Goal: Find contact information: Find contact information

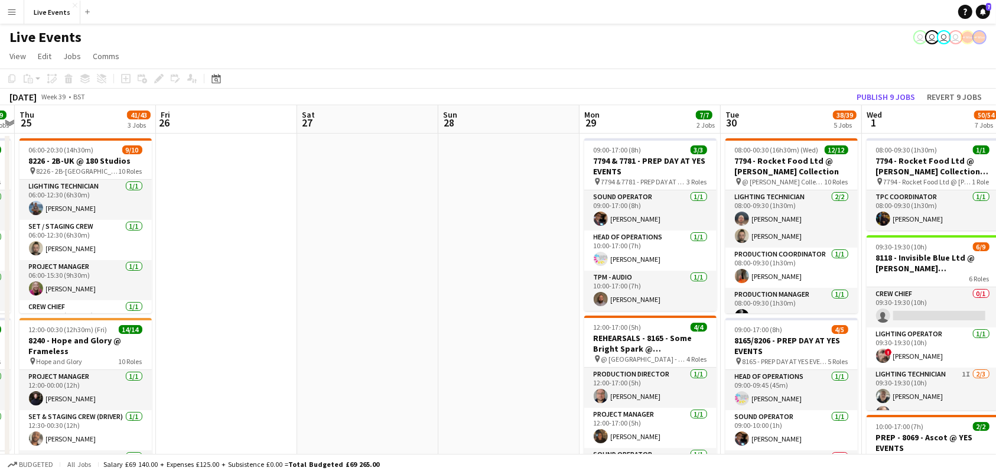
drag, startPoint x: 636, startPoint y: 255, endPoint x: 227, endPoint y: 250, distance: 409.0
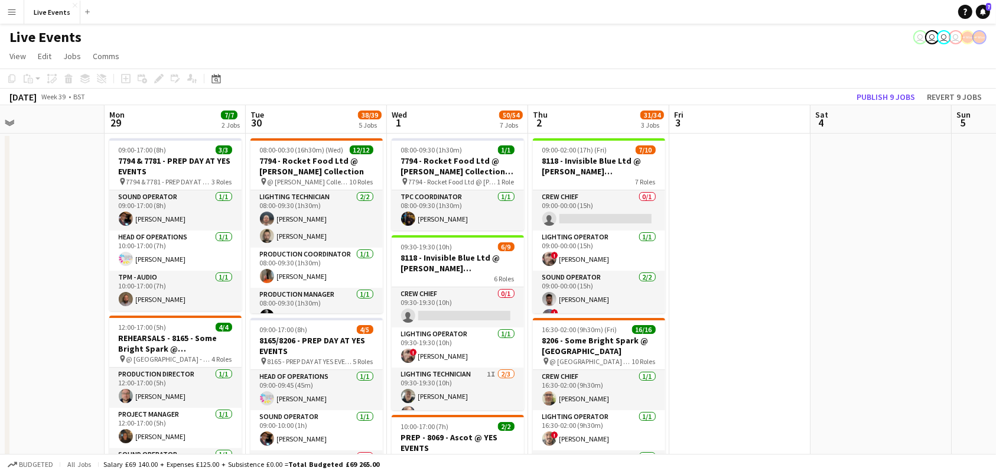
scroll to position [0, 514]
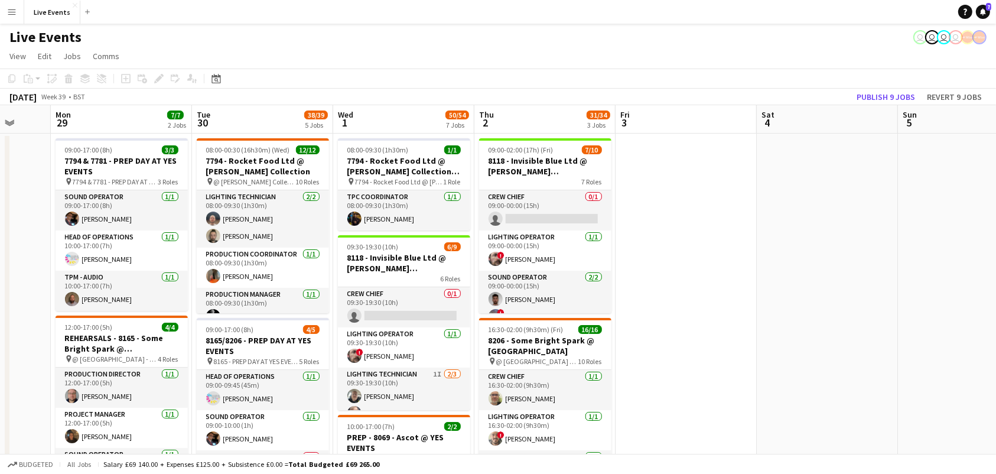
drag, startPoint x: 819, startPoint y: 245, endPoint x: 291, endPoint y: 258, distance: 528.5
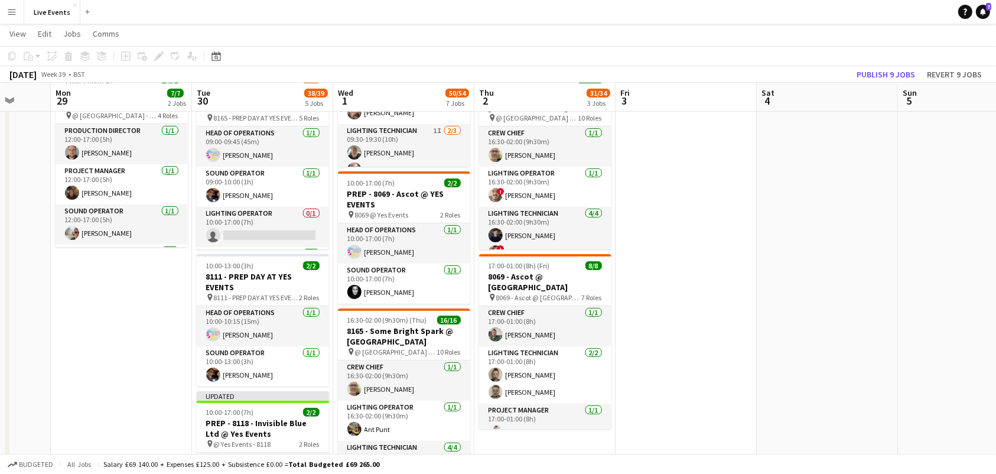
scroll to position [315, 0]
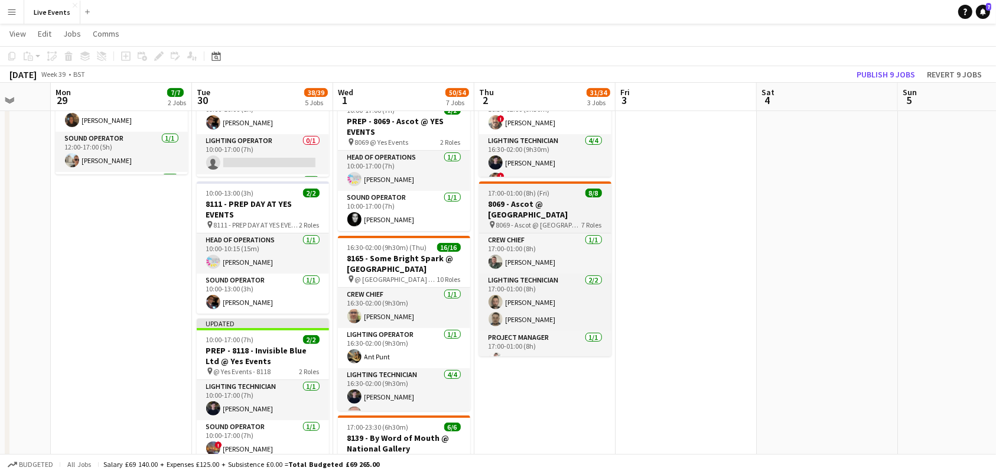
click at [507, 206] on h3 "8069 - Ascot @ [GEOGRAPHIC_DATA]" at bounding box center [545, 209] width 132 height 21
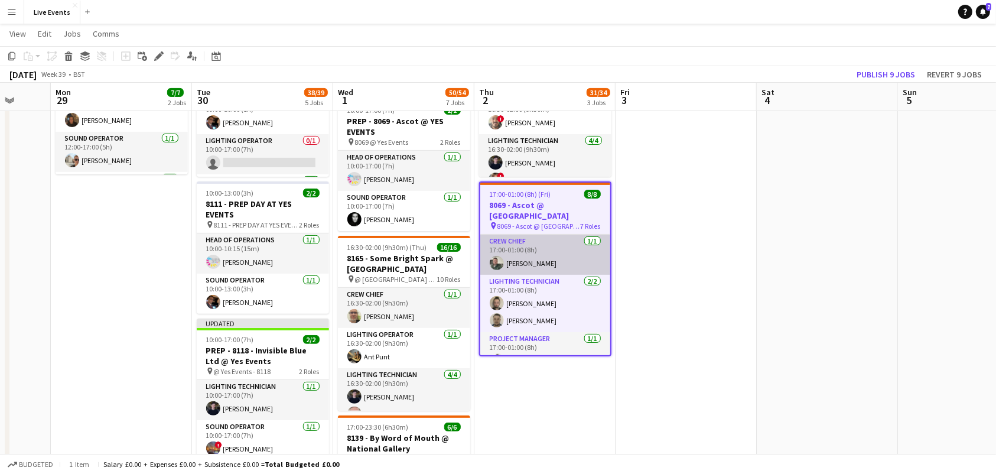
click at [525, 245] on app-card-role "Crew Chief [DATE] 17:00-01:00 (8h) [PERSON_NAME]" at bounding box center [545, 255] width 130 height 40
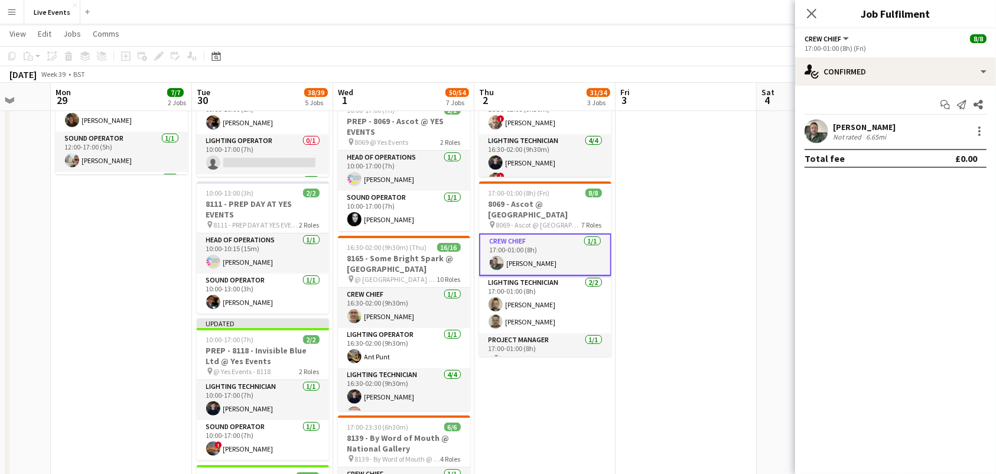
click at [808, 125] on app-user-avatar at bounding box center [817, 131] width 24 height 24
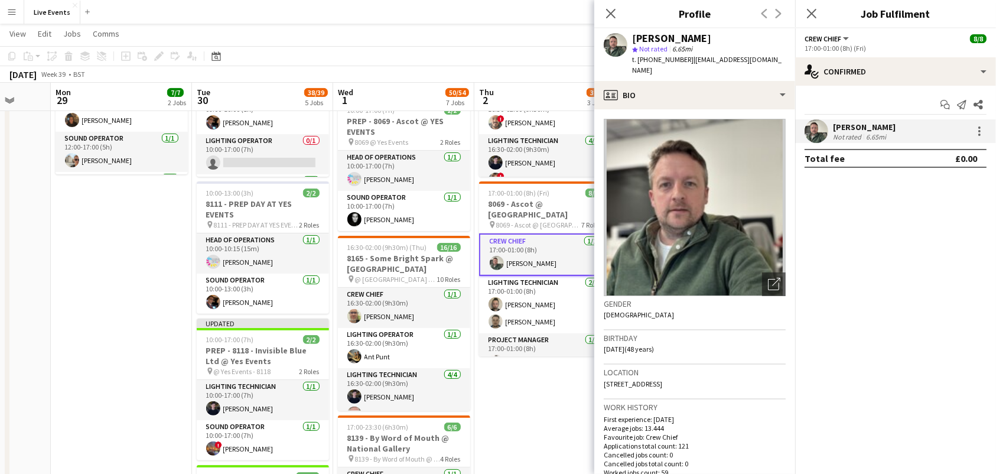
drag, startPoint x: 635, startPoint y: 37, endPoint x: 712, endPoint y: 37, distance: 76.2
click at [712, 37] on div "[PERSON_NAME]" at bounding box center [709, 38] width 154 height 11
copy div "[PERSON_NAME]"
drag, startPoint x: 648, startPoint y: 60, endPoint x: 683, endPoint y: 68, distance: 35.7
click at [683, 68] on div "[PERSON_NAME] star Not rated 6.65mi t. [PHONE_NUMBER] | [EMAIL_ADDRESS][DOMAIN_…" at bounding box center [695, 54] width 201 height 53
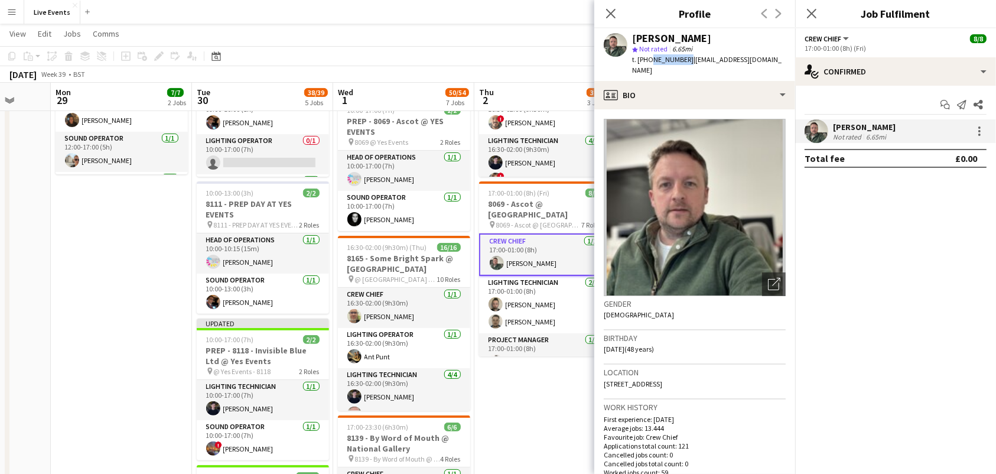
copy span "7973657191"
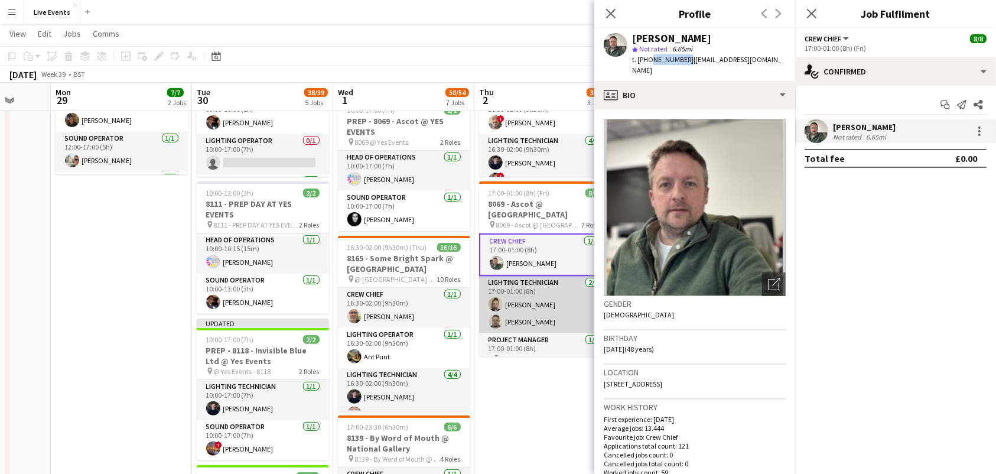
click at [504, 302] on app-card-role "Lighting Technician [DATE] 17:00-01:00 (8h) [PERSON_NAME] [PERSON_NAME]" at bounding box center [545, 304] width 132 height 57
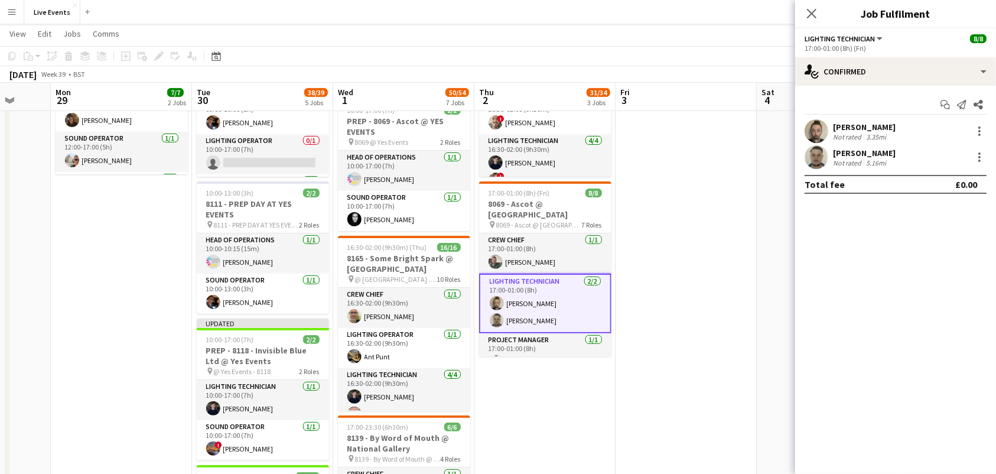
click at [812, 127] on app-user-avatar at bounding box center [817, 131] width 24 height 24
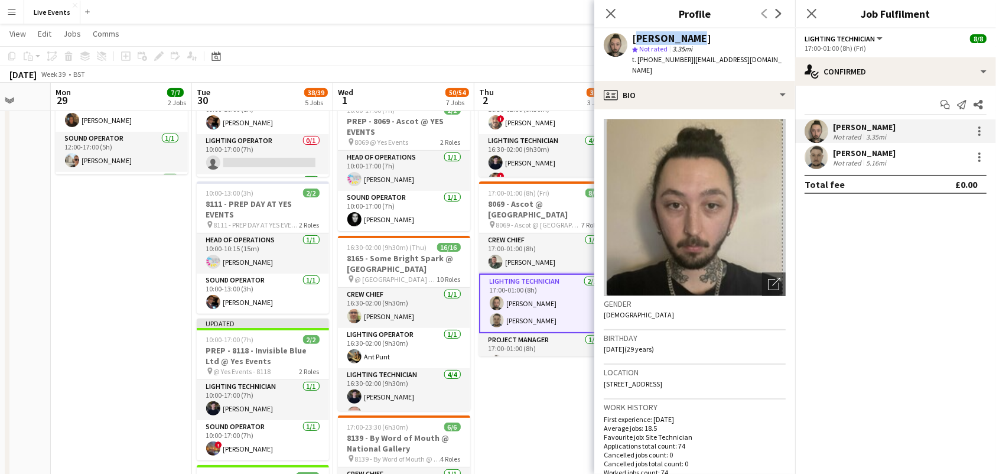
drag, startPoint x: 690, startPoint y: 38, endPoint x: 634, endPoint y: 34, distance: 56.9
click at [634, 34] on div "[PERSON_NAME]" at bounding box center [709, 38] width 154 height 11
copy div "[PERSON_NAME]"
click at [807, 148] on div at bounding box center [817, 157] width 24 height 24
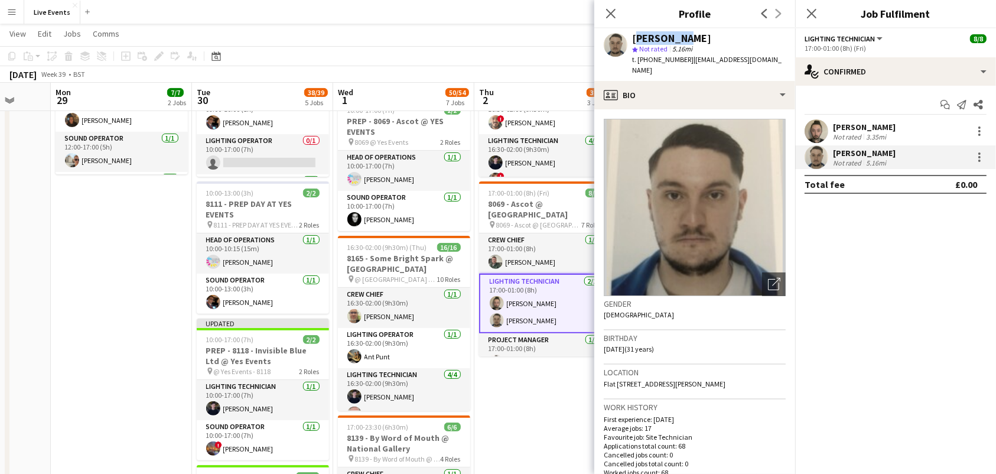
drag, startPoint x: 693, startPoint y: 37, endPoint x: 632, endPoint y: 34, distance: 61.5
click at [632, 34] on div "[PERSON_NAME] star Not rated 5.16mi t. [PHONE_NUMBER] | [EMAIL_ADDRESS][DOMAIN_…" at bounding box center [695, 54] width 201 height 53
copy div "[PERSON_NAME]"
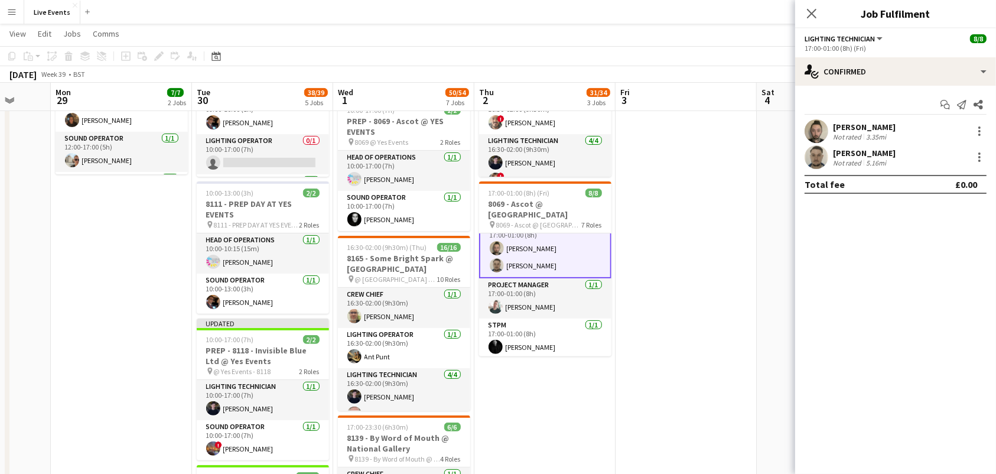
scroll to position [79, 0]
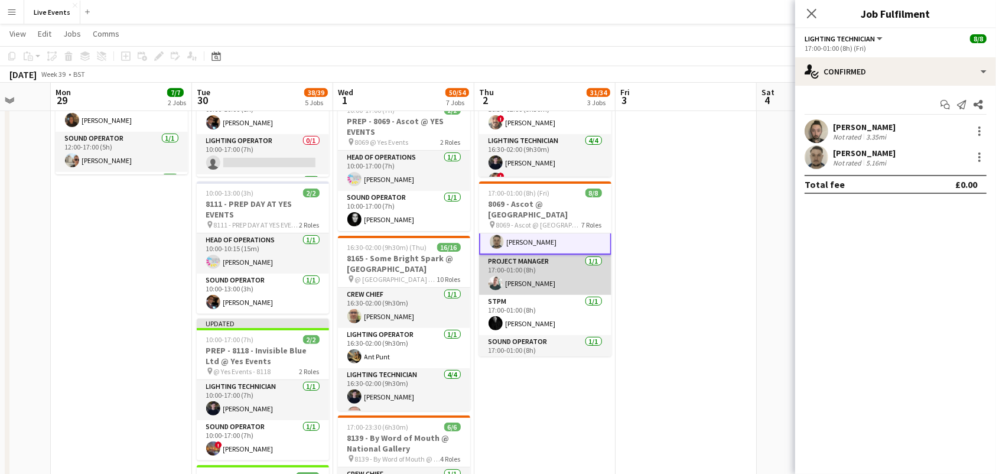
click at [548, 280] on app-card-role "Project Manager [DATE] 17:00-01:00 (8h) [PERSON_NAME]" at bounding box center [545, 275] width 132 height 40
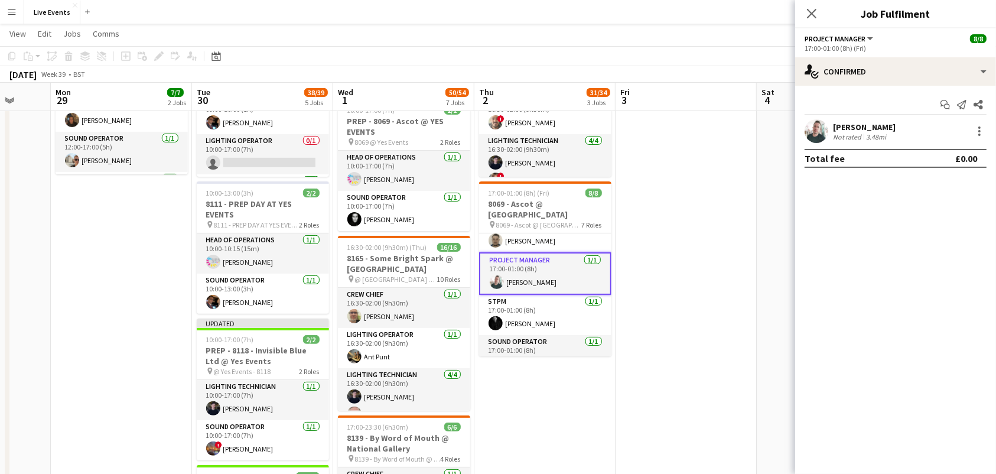
scroll to position [77, 0]
click at [811, 138] on app-user-avatar at bounding box center [817, 131] width 24 height 24
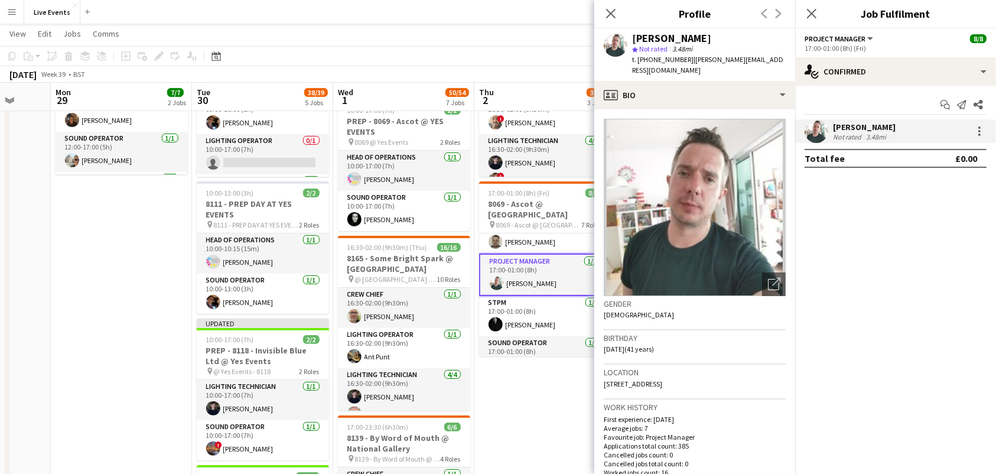
click at [690, 44] on span "3.48mi" at bounding box center [682, 48] width 25 height 9
drag, startPoint x: 701, startPoint y: 40, endPoint x: 620, endPoint y: 40, distance: 81.0
click at [599, 41] on div "[PERSON_NAME] star Not rated 3.48mi t. [PHONE_NUMBER] | [PERSON_NAME][EMAIL_ADD…" at bounding box center [695, 54] width 201 height 53
copy div "[PERSON_NAME]"
drag, startPoint x: 684, startPoint y: 61, endPoint x: 648, endPoint y: 64, distance: 35.6
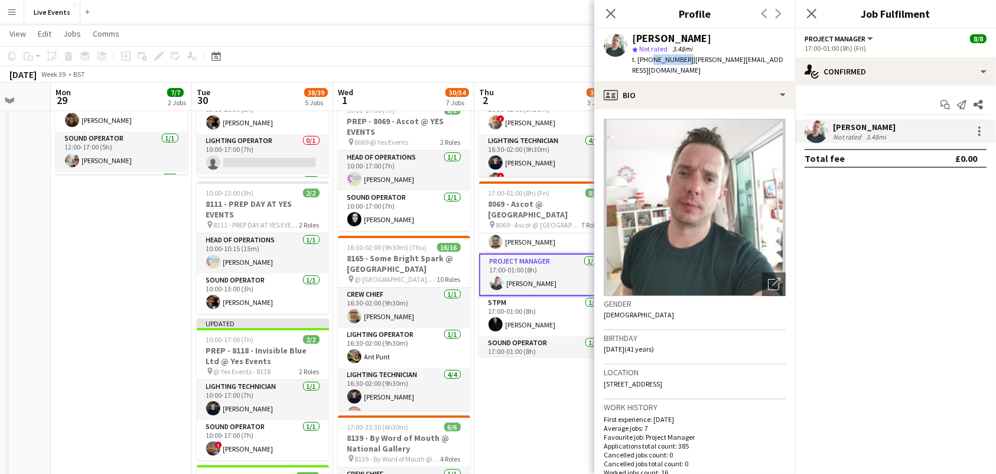
click at [648, 64] on div "t. [PHONE_NUMBER] | [PERSON_NAME][EMAIL_ADDRESS][DOMAIN_NAME]" at bounding box center [709, 64] width 154 height 21
copy span "7791142978"
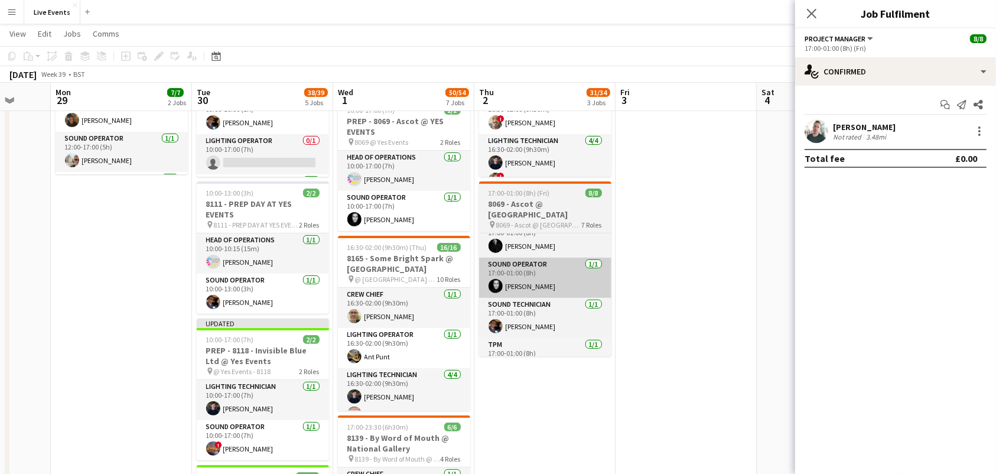
scroll to position [0, 524]
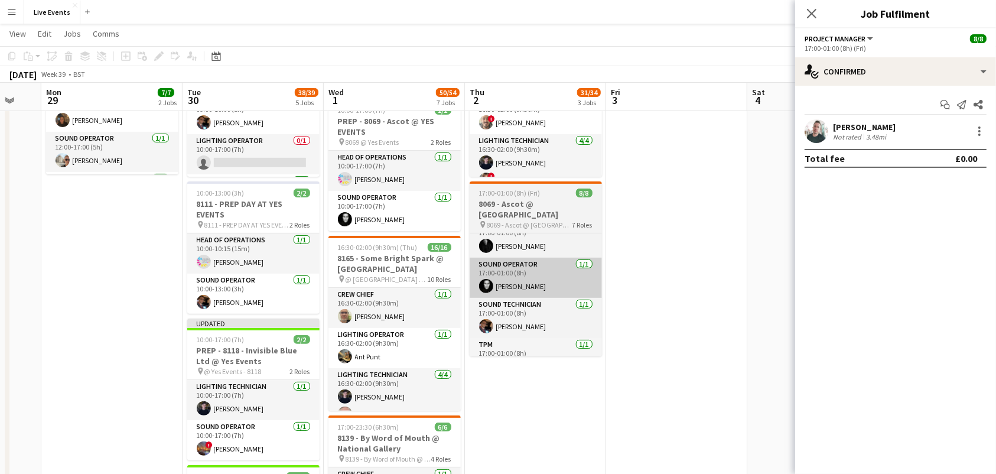
click at [511, 262] on app-calendar-viewport "Thu 25 41/43 3 Jobs Fri 26 Sat 27 Sun 28 Mon 29 7/7 2 Jobs Tue 30 38/39 5 Jobs …" at bounding box center [498, 353] width 996 height 1244
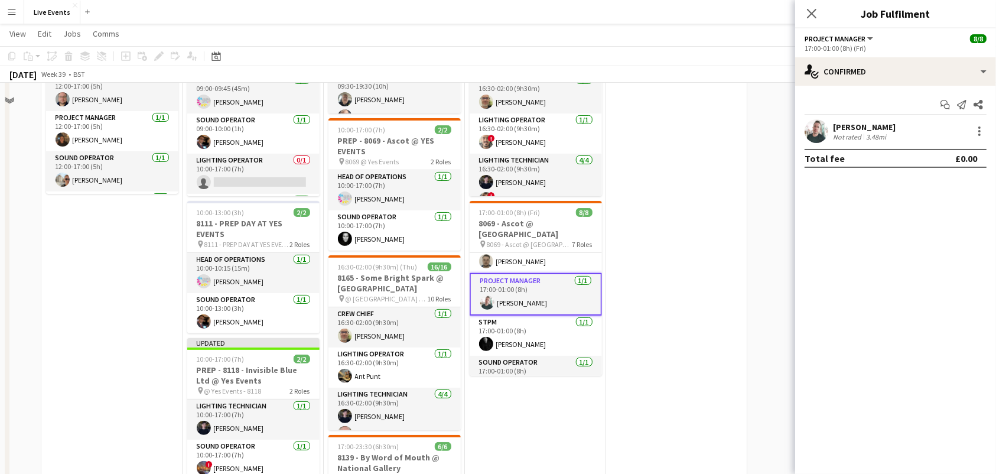
scroll to position [315, 0]
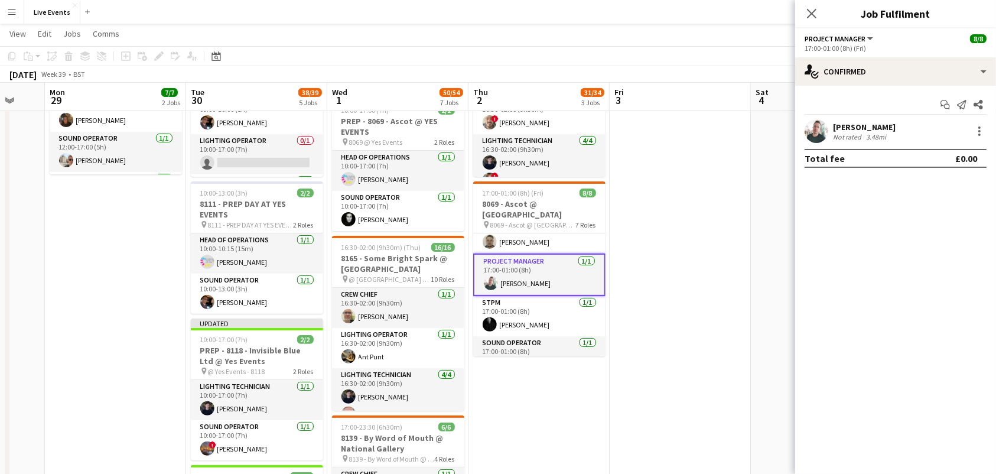
drag, startPoint x: 527, startPoint y: 321, endPoint x: 535, endPoint y: 324, distance: 8.8
click at [534, 324] on app-calendar-viewport "Thu 25 41/43 3 Jobs Fri 26 Sat 27 Sun 28 Mon 29 7/7 2 Jobs Tue 30 38/39 5 Jobs …" at bounding box center [498, 353] width 996 height 1244
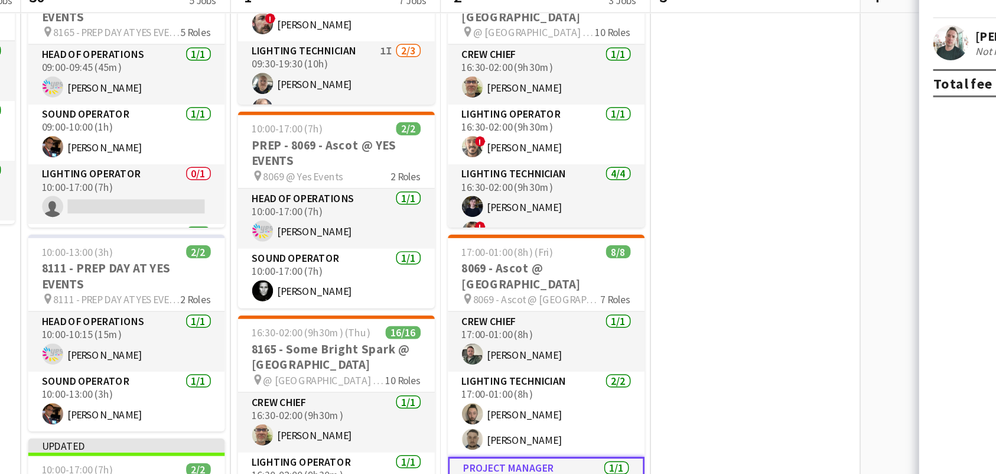
scroll to position [236, 0]
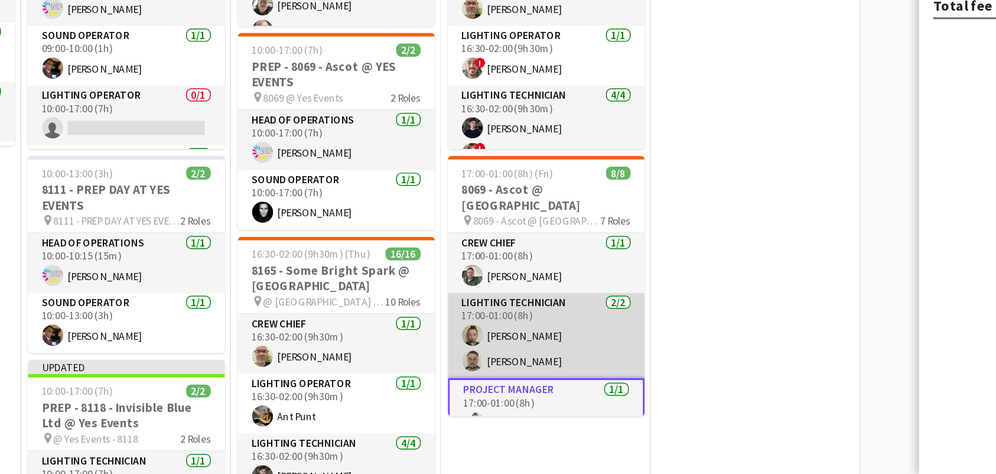
click at [502, 365] on app-card-role "Lighting Technician [DATE] 17:00-01:00 (8h) [PERSON_NAME] [PERSON_NAME]" at bounding box center [544, 380] width 132 height 57
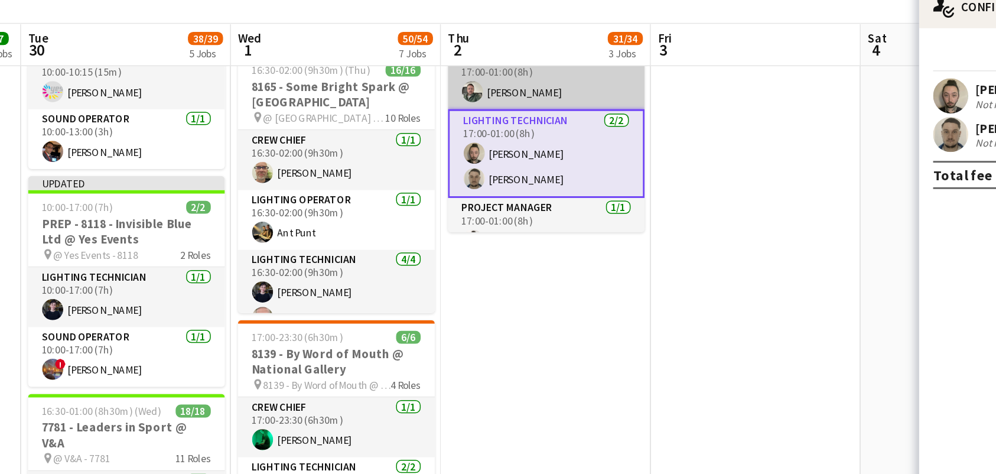
scroll to position [449, 0]
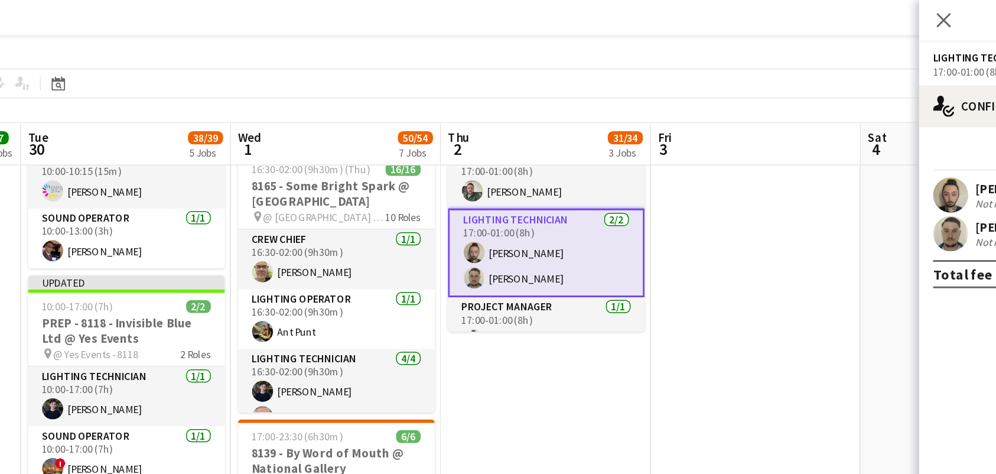
click at [595, 153] on app-card-role "Lighting Technician [DATE] 17:00-01:00 (8h) [PERSON_NAME] [PERSON_NAME]" at bounding box center [544, 170] width 132 height 60
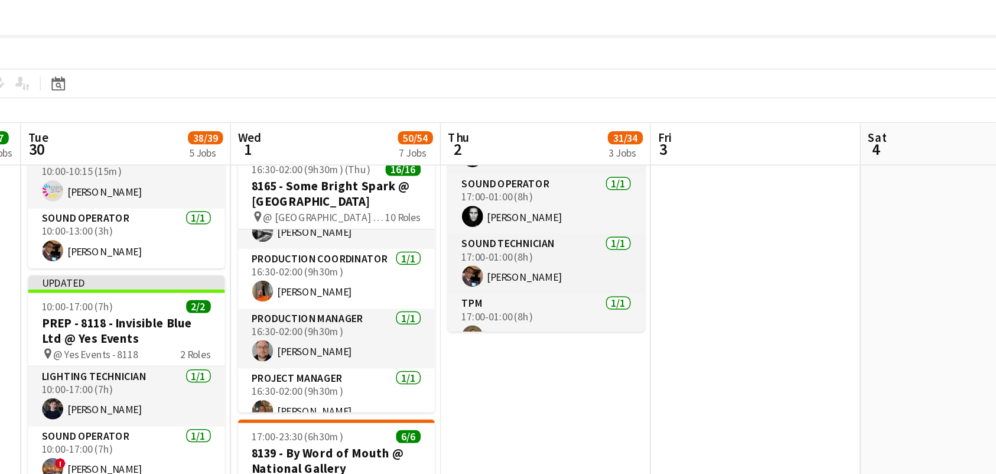
scroll to position [165, 0]
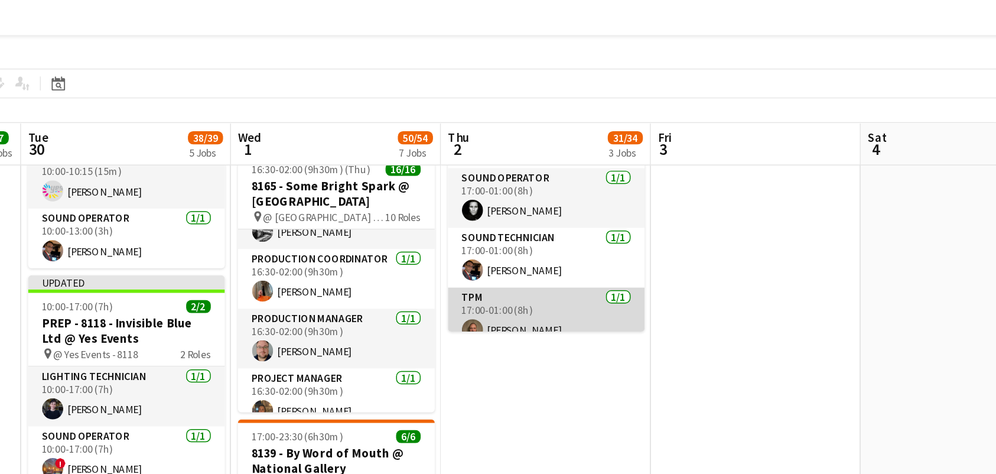
click at [527, 205] on app-card-role "TPM [DATE] 17:00-01:00 (8h) [PERSON_NAME]" at bounding box center [544, 213] width 132 height 40
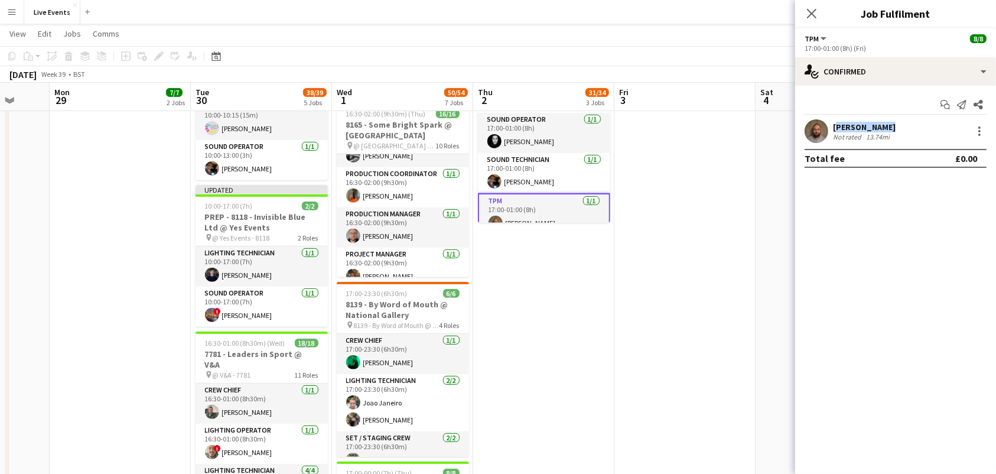
drag, startPoint x: 885, startPoint y: 124, endPoint x: 834, endPoint y: 121, distance: 50.9
click at [834, 122] on div "[PERSON_NAME]" at bounding box center [864, 127] width 63 height 11
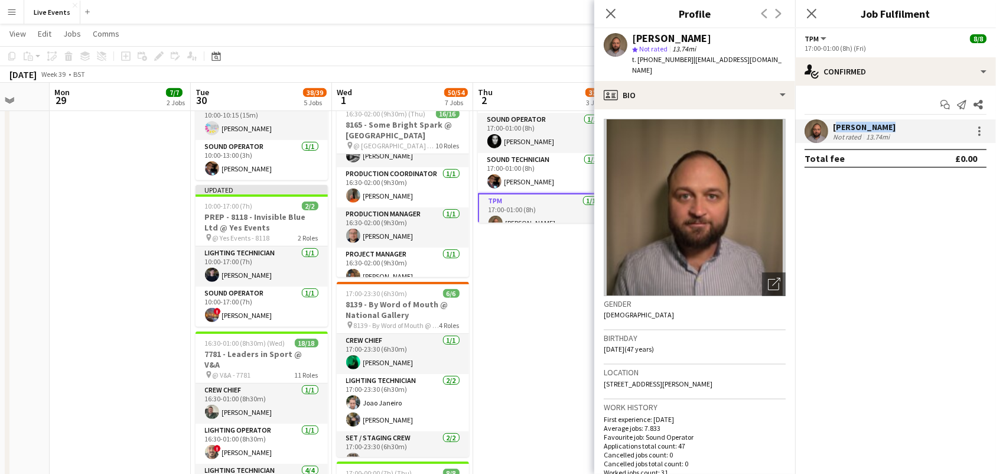
copy div "[PERSON_NAME]"
drag, startPoint x: 687, startPoint y: 63, endPoint x: 649, endPoint y: 66, distance: 38.0
click at [649, 66] on div "[PERSON_NAME] star Not rated 13.74mi t. [PHONE_NUMBER] | [EMAIL_ADDRESS][DOMAIN…" at bounding box center [695, 54] width 201 height 53
copy span "07854679629"
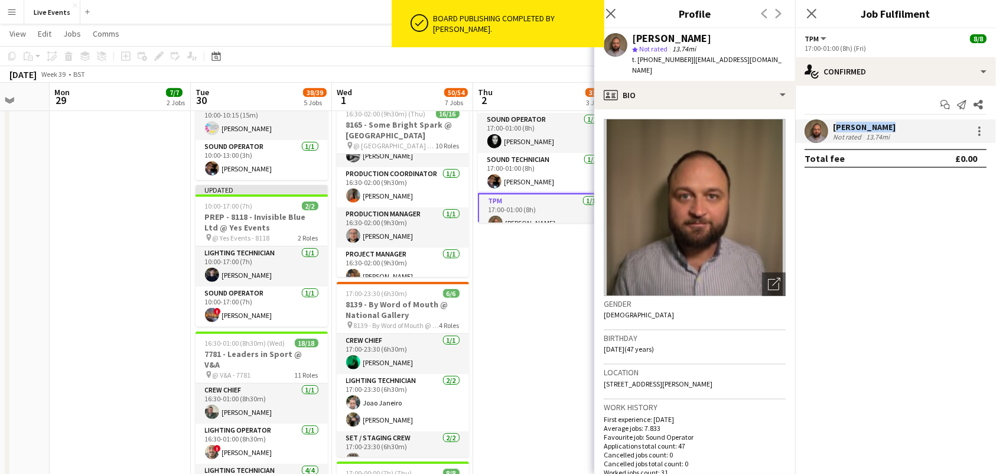
click at [514, 328] on app-date-cell "09:00-02:00 (17h) (Fri) 7/10 8118 - Invisible Blue Ltd @ [PERSON_NAME] Modern 7…" at bounding box center [543, 263] width 141 height 1158
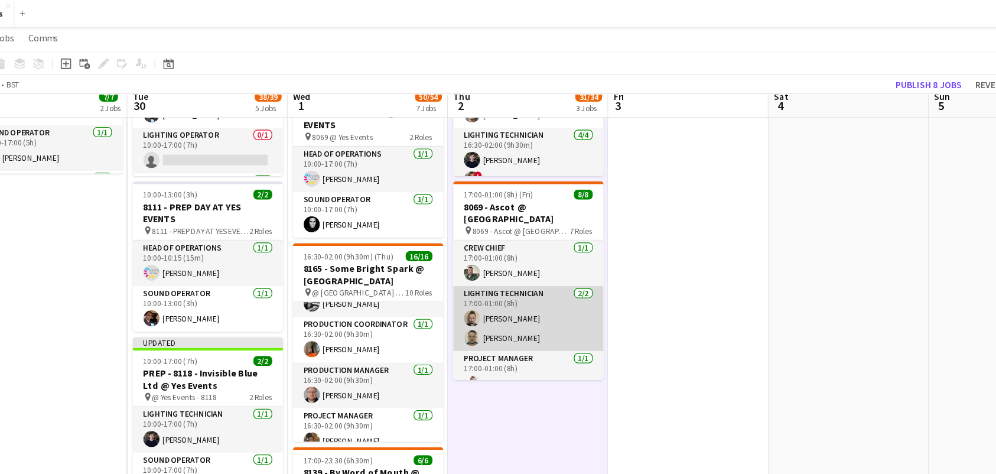
scroll to position [329, 0]
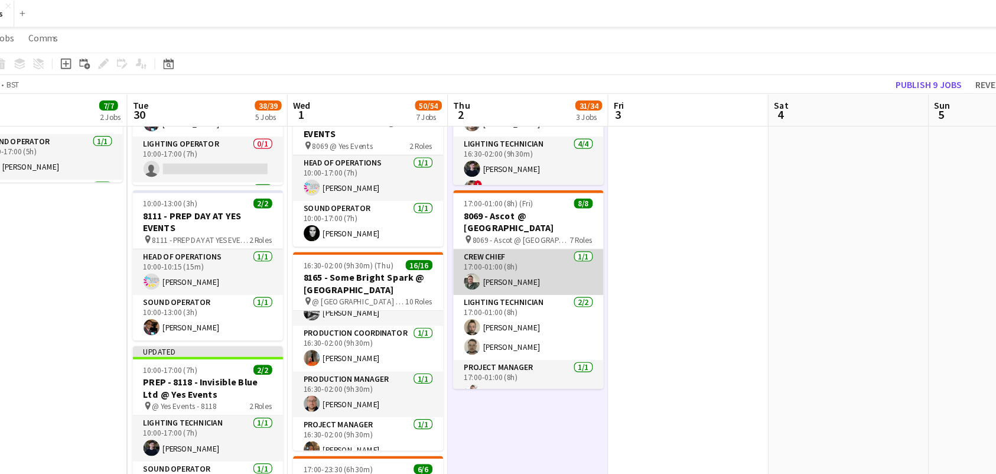
click at [542, 223] on app-card-role "Crew Chief [DATE] 17:00-01:00 (8h) [PERSON_NAME]" at bounding box center [533, 239] width 132 height 40
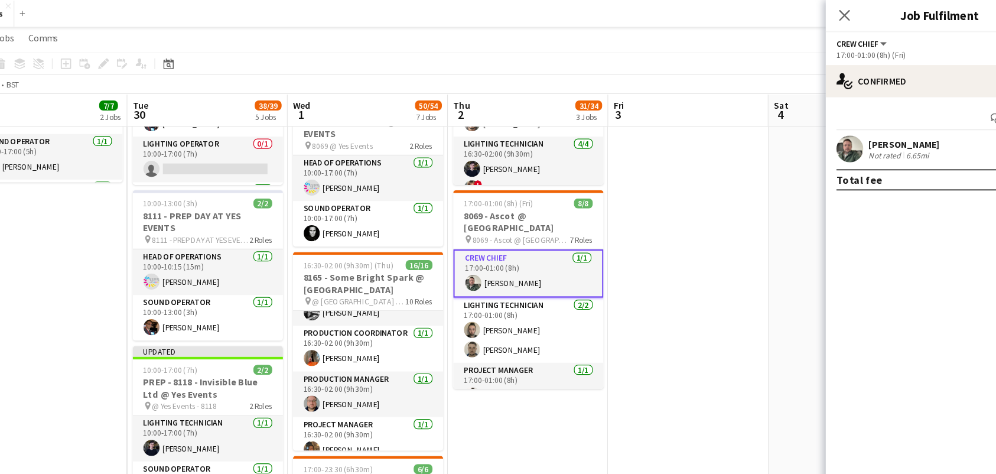
click at [820, 130] on app-user-avatar at bounding box center [817, 131] width 24 height 24
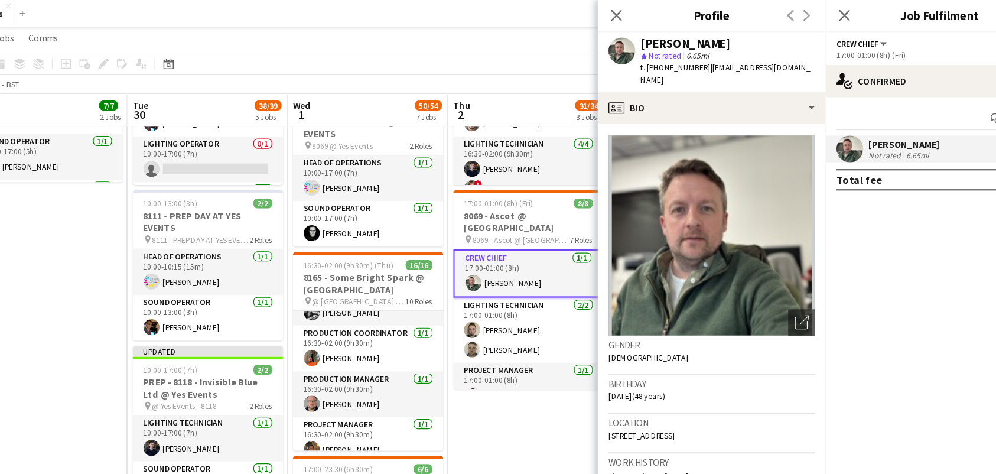
drag, startPoint x: 629, startPoint y: 38, endPoint x: 708, endPoint y: 38, distance: 78.6
click at [708, 38] on div "[PERSON_NAME] star Not rated 6.65mi t. [PHONE_NUMBER] | [EMAIL_ADDRESS][DOMAIN_…" at bounding box center [695, 54] width 201 height 53
copy div "[PERSON_NAME]"
drag, startPoint x: 683, startPoint y: 61, endPoint x: 649, endPoint y: 66, distance: 33.9
click at [649, 66] on div "[PERSON_NAME] star Not rated 6.65mi t. [PHONE_NUMBER] | [EMAIL_ADDRESS][DOMAIN_…" at bounding box center [695, 54] width 201 height 53
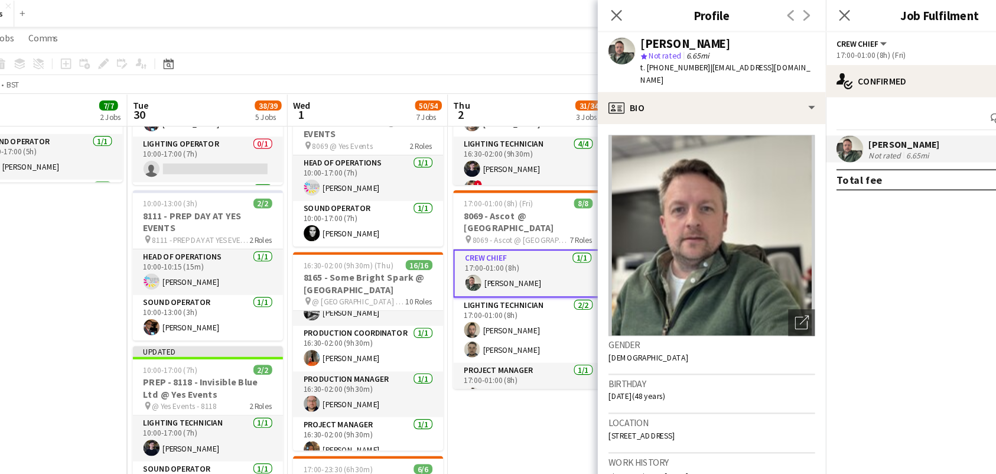
copy span "7973657191"
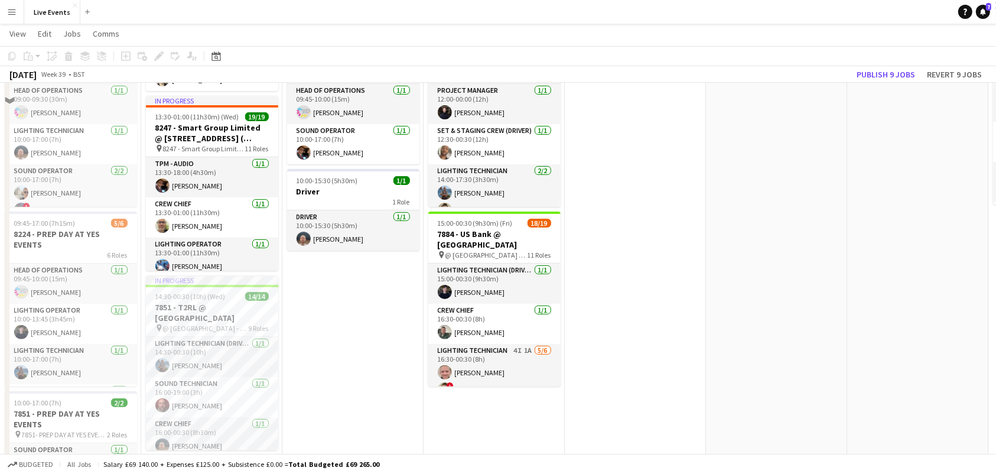
scroll to position [157, 0]
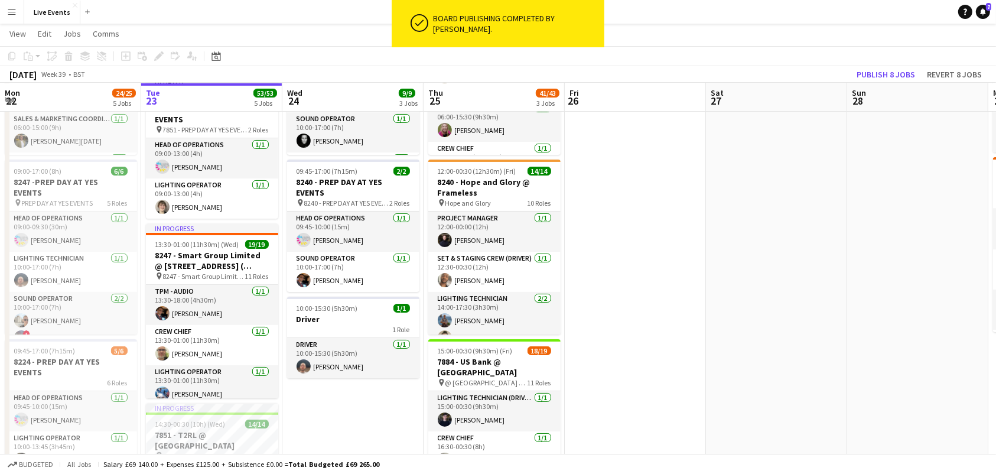
drag, startPoint x: 691, startPoint y: 272, endPoint x: 279, endPoint y: 261, distance: 412.1
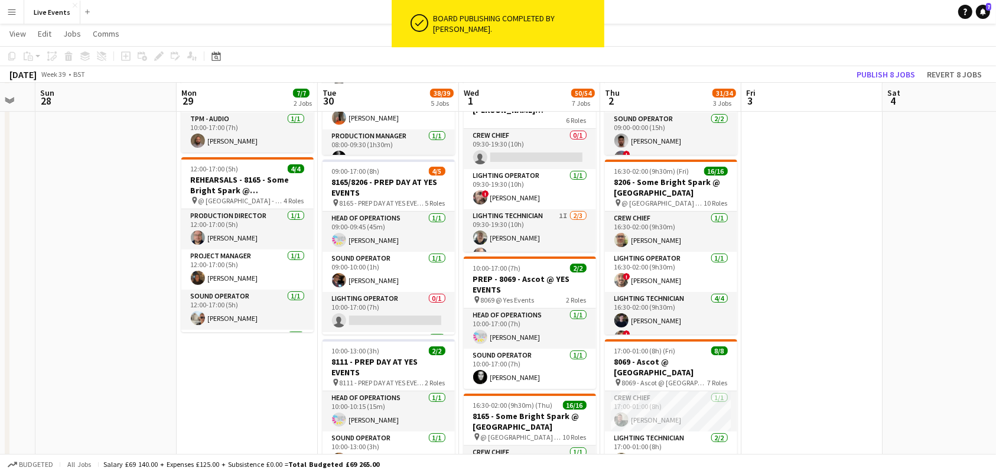
scroll to position [0, 531]
drag, startPoint x: 607, startPoint y: 302, endPoint x: 205, endPoint y: 296, distance: 401.9
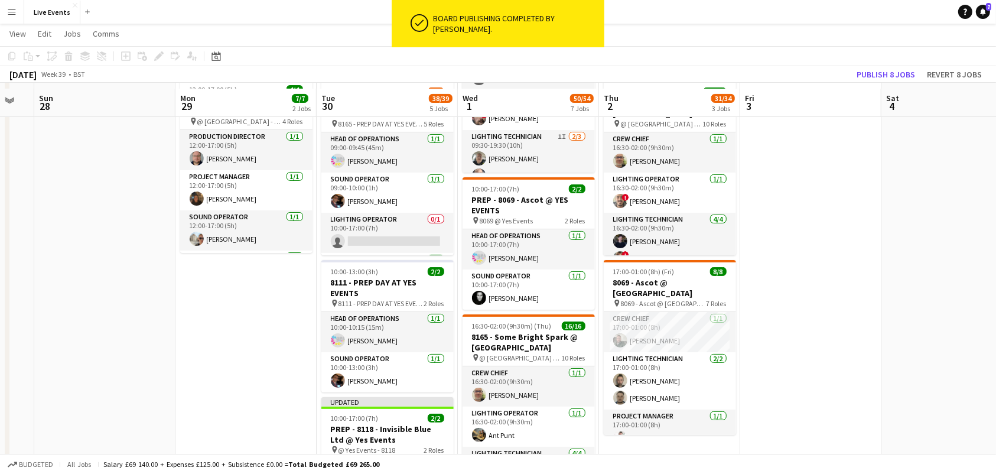
scroll to position [315, 0]
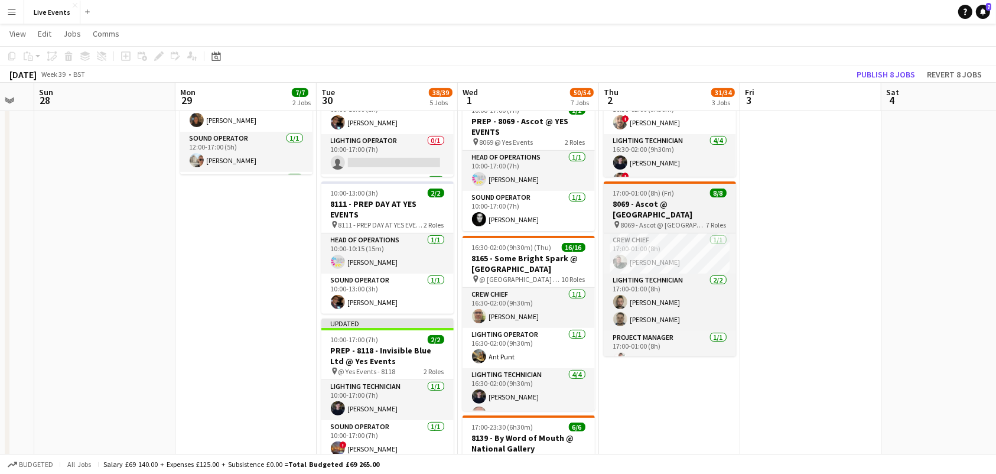
click at [661, 197] on span "17:00-01:00 (8h) (Fri)" at bounding box center [643, 193] width 61 height 9
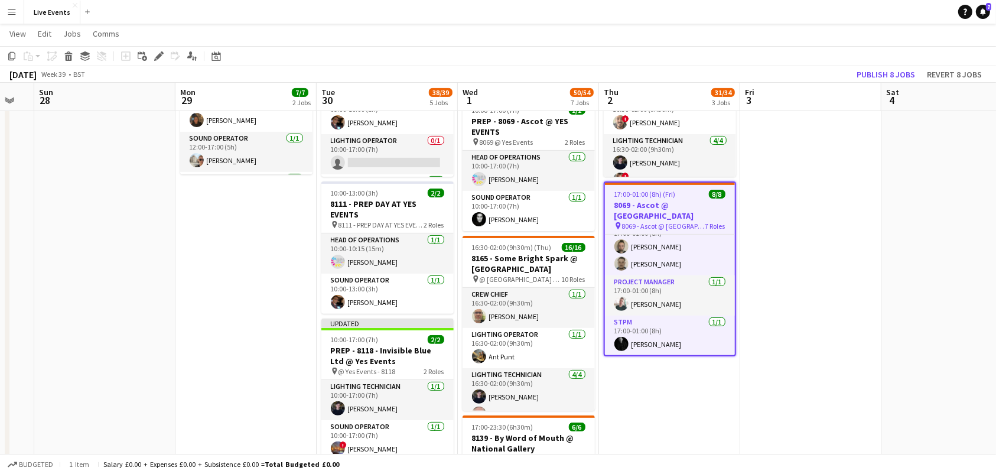
scroll to position [79, 0]
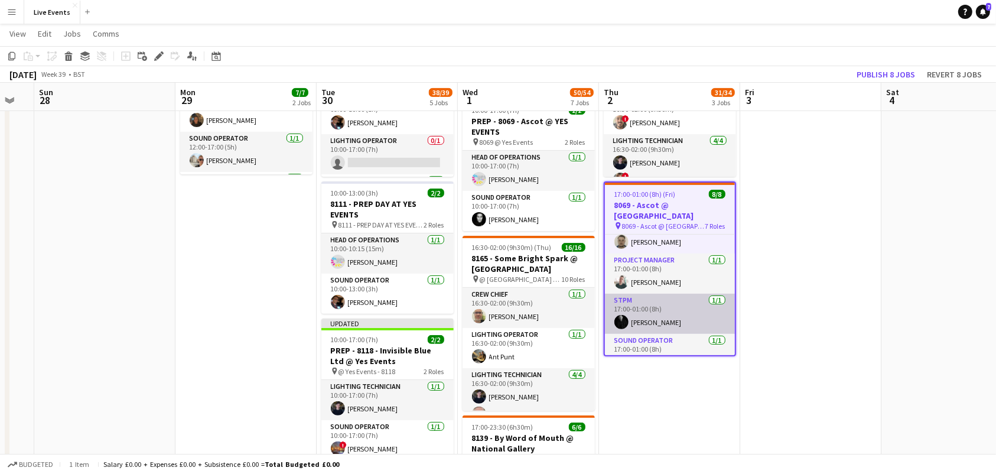
click at [663, 313] on app-card-role "STPM [DATE] 17:00-01:00 (8h) [PERSON_NAME]" at bounding box center [670, 314] width 130 height 40
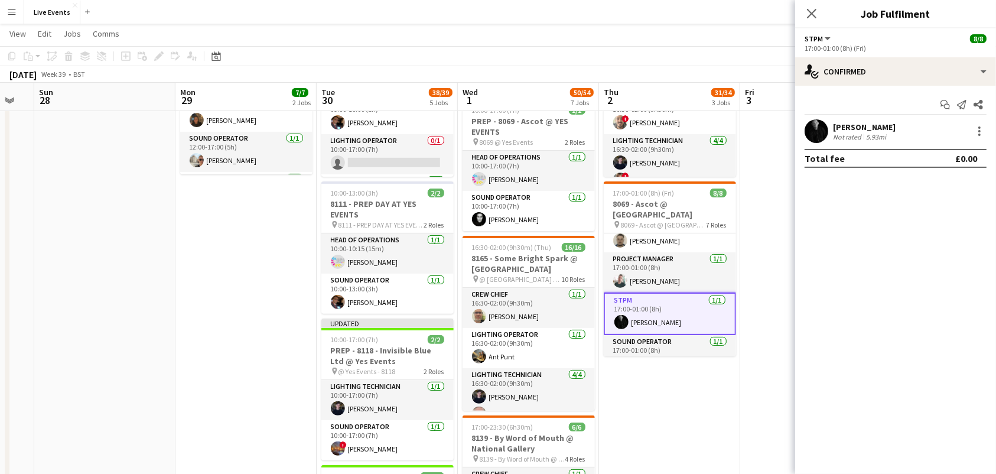
click at [816, 143] on app-confirmed-crew "Jeaffrey Rodrigues Not rated 5.93mi Total fee £0.00" at bounding box center [895, 143] width 201 height 48
click at [819, 135] on app-user-avatar at bounding box center [817, 131] width 24 height 24
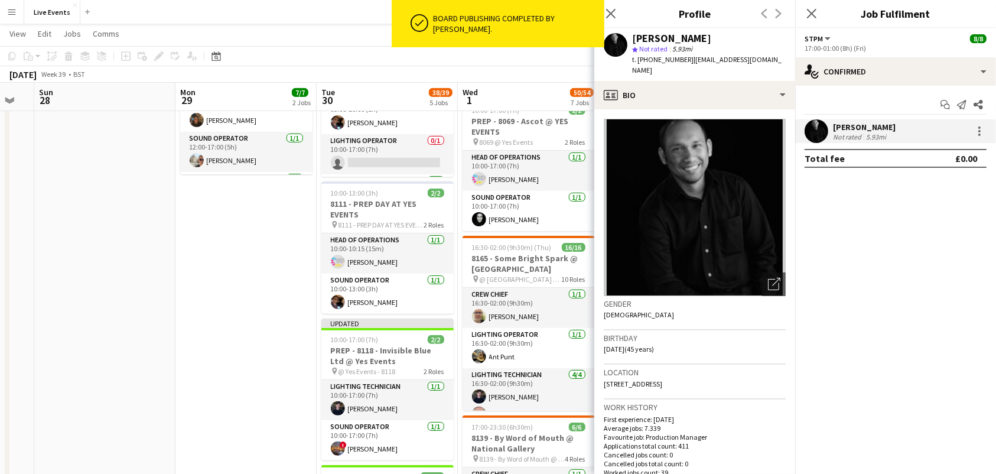
drag, startPoint x: 634, startPoint y: 35, endPoint x: 727, endPoint y: 34, distance: 92.8
click at [727, 34] on div "[PERSON_NAME]" at bounding box center [709, 38] width 154 height 11
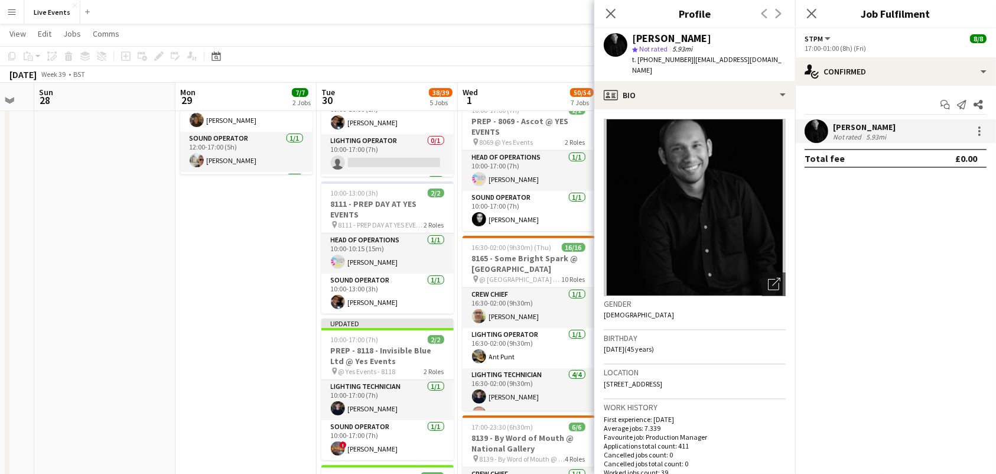
copy div "[PERSON_NAME]"
drag, startPoint x: 686, startPoint y: 60, endPoint x: 650, endPoint y: 68, distance: 36.9
click at [650, 68] on div "Jeaffrey Rodrigues star Not rated 5.93mi t. +447399607736 | jeaffrey@wiseproduc…" at bounding box center [695, 54] width 201 height 53
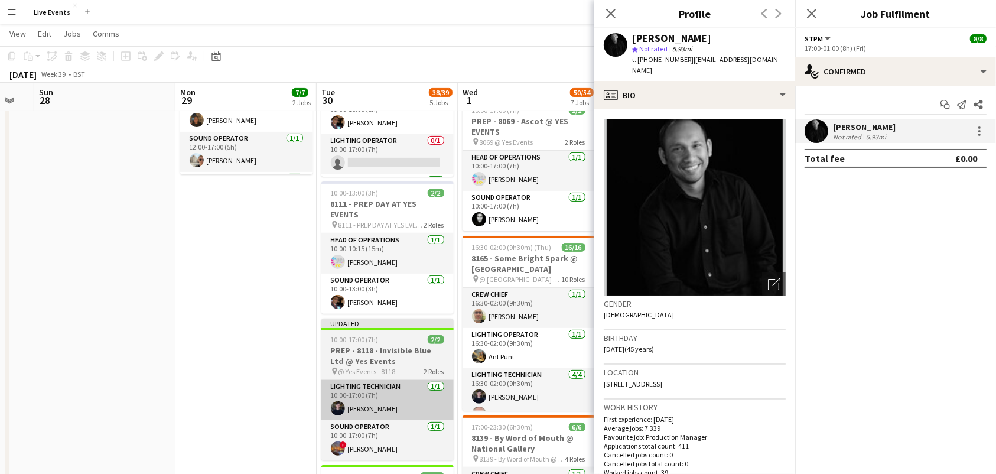
copy span "7399607736"
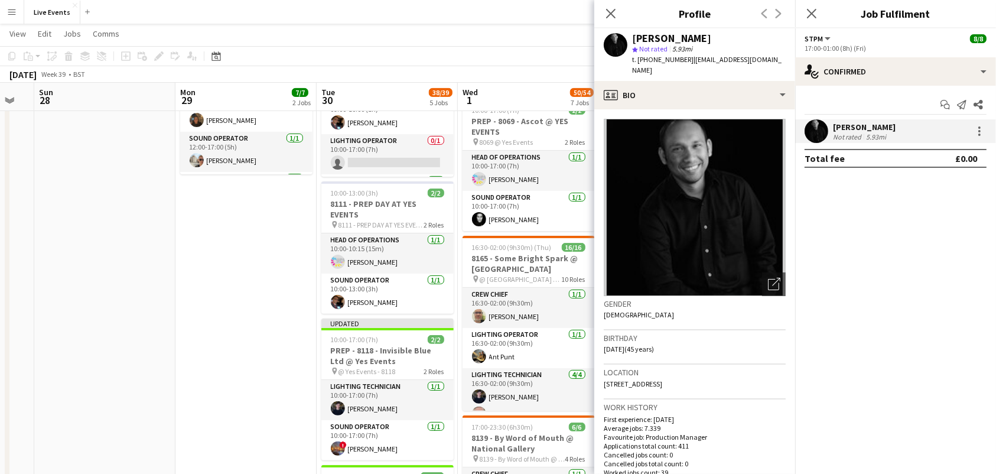
click at [609, 16] on icon at bounding box center [610, 13] width 9 height 9
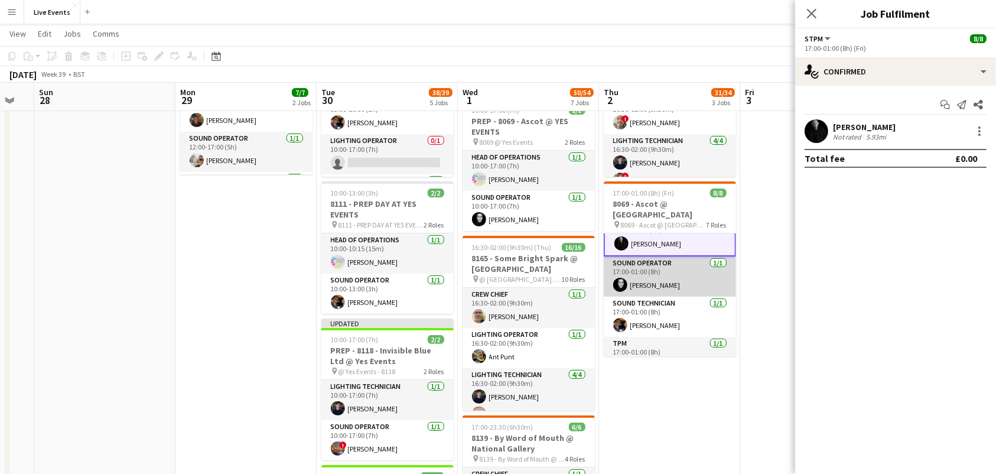
click at [659, 272] on app-card-role "Sound Operator [DATE] 17:00-01:00 (8h) [PERSON_NAME]" at bounding box center [670, 276] width 132 height 40
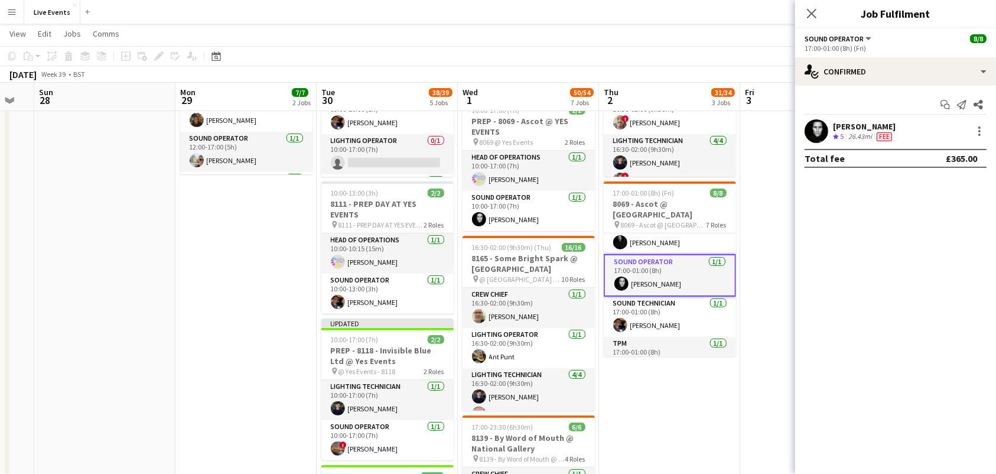
scroll to position [156, 0]
click at [808, 135] on app-user-avatar at bounding box center [817, 131] width 24 height 24
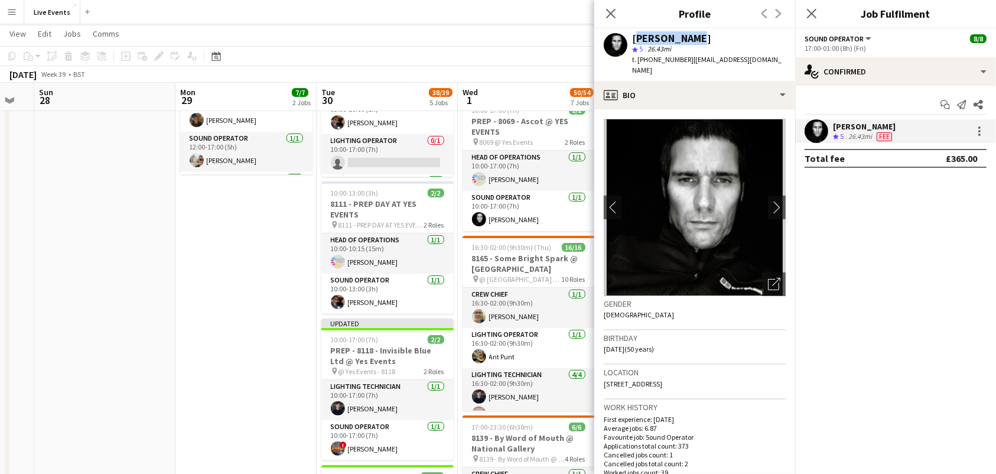
drag, startPoint x: 715, startPoint y: 35, endPoint x: 634, endPoint y: 38, distance: 81.0
click at [634, 38] on div "[PERSON_NAME]" at bounding box center [709, 38] width 154 height 11
copy div "[PERSON_NAME]"
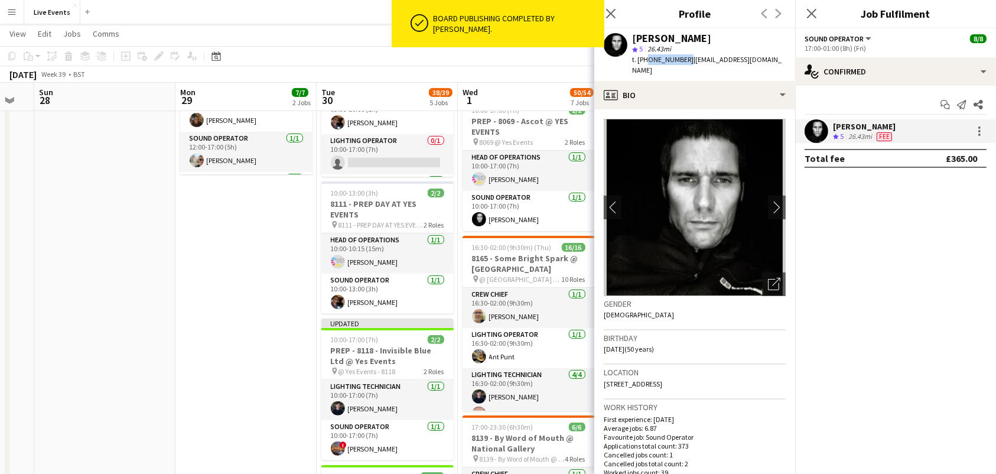
drag, startPoint x: 647, startPoint y: 58, endPoint x: 684, endPoint y: 63, distance: 38.2
click at [684, 63] on span "t. +447723396725" at bounding box center [662, 59] width 61 height 9
copy span "47723396725"
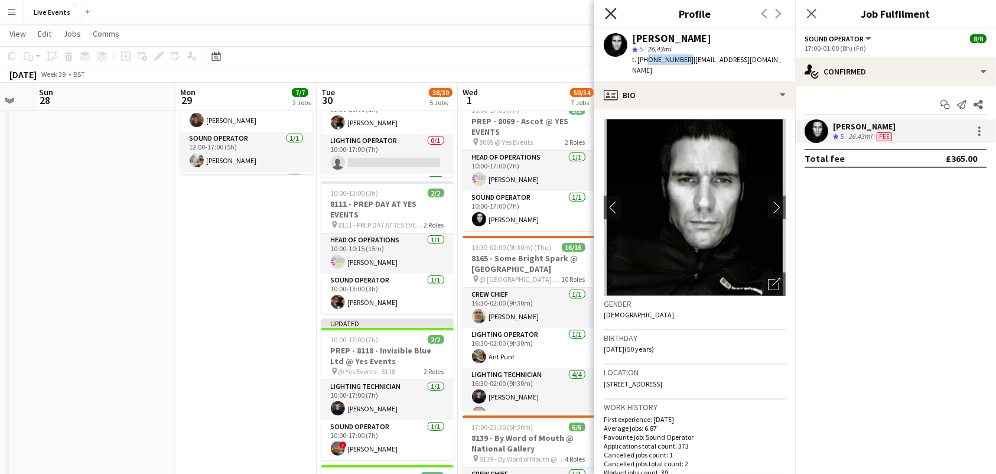
click at [609, 13] on icon "Close pop-in" at bounding box center [610, 13] width 11 height 11
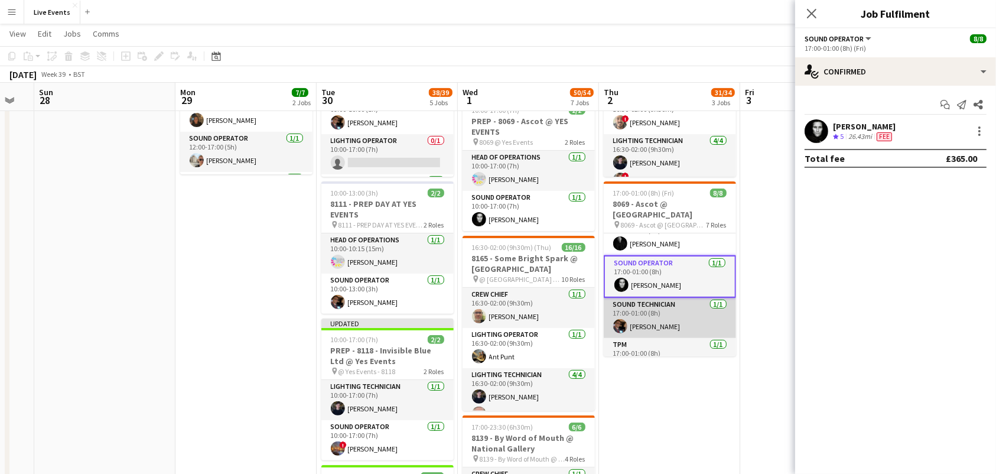
click at [637, 317] on app-card-role "Sound Technician 1/1 17:00-01:00 (8h) Tom Mitchell" at bounding box center [670, 318] width 132 height 40
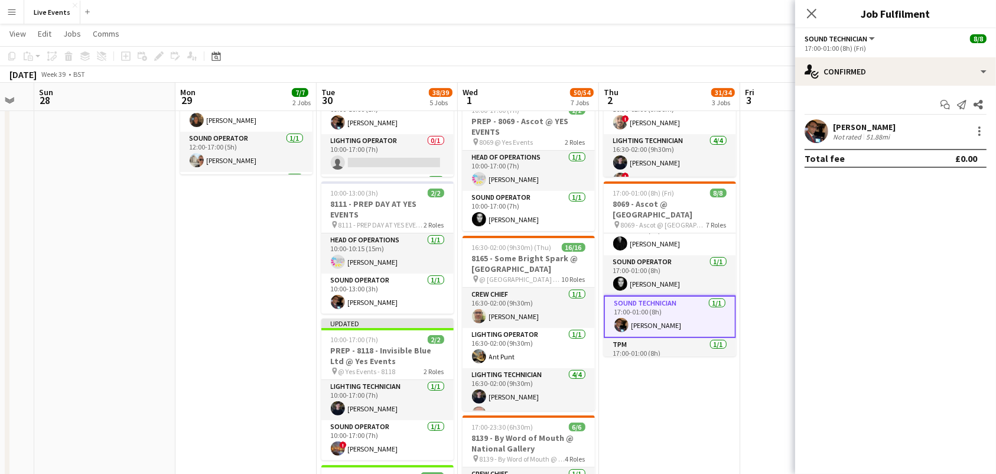
click at [826, 130] on app-user-avatar at bounding box center [817, 131] width 24 height 24
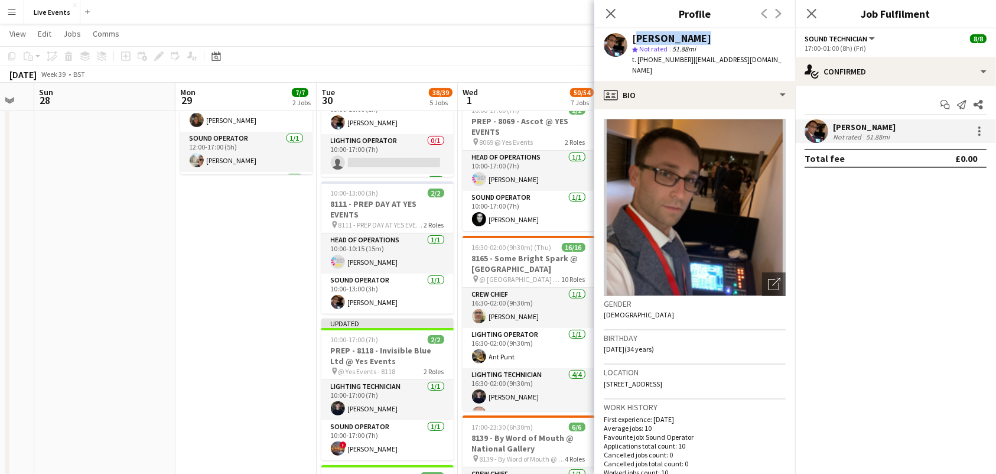
drag, startPoint x: 631, startPoint y: 33, endPoint x: 702, endPoint y: 38, distance: 71.1
click at [702, 38] on div "Tom Mitchell star Not rated 51.88mi t. +447896278565 | tommitchellaudio@gmail.c…" at bounding box center [695, 54] width 201 height 53
copy div "[PERSON_NAME]"
click at [605, 15] on icon "Close pop-in" at bounding box center [610, 13] width 11 height 11
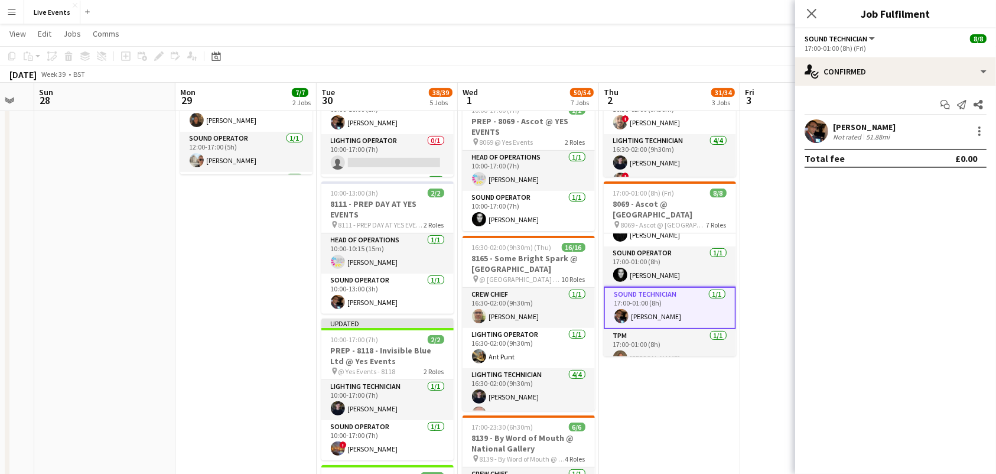
scroll to position [167, 0]
click at [809, 123] on app-user-avatar at bounding box center [817, 131] width 24 height 24
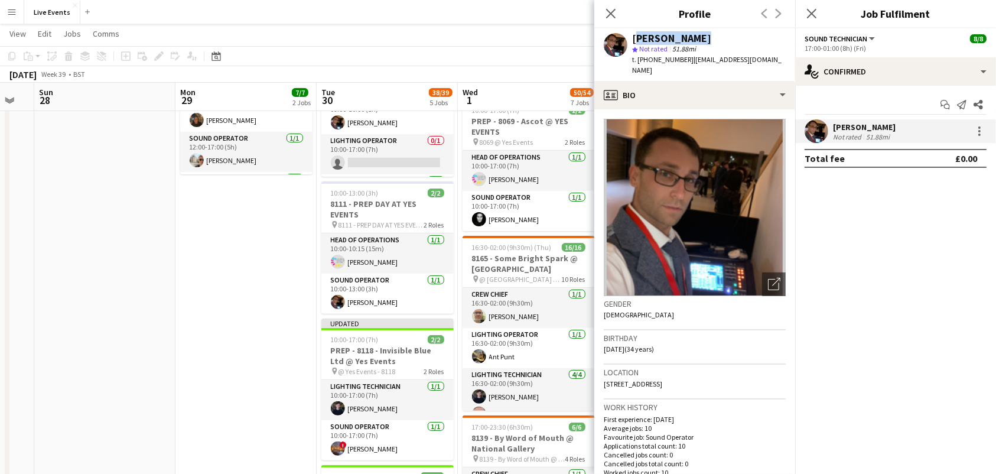
drag, startPoint x: 630, startPoint y: 34, endPoint x: 704, endPoint y: 40, distance: 74.1
click at [704, 40] on div "Tom Mitchell star Not rated 51.88mi t. +447896278565 | tommitchellaudio@gmail.c…" at bounding box center [695, 54] width 201 height 53
copy div "[PERSON_NAME]"
drag, startPoint x: 650, startPoint y: 60, endPoint x: 683, endPoint y: 63, distance: 33.8
click at [683, 63] on span "t. +447896278565" at bounding box center [662, 59] width 61 height 9
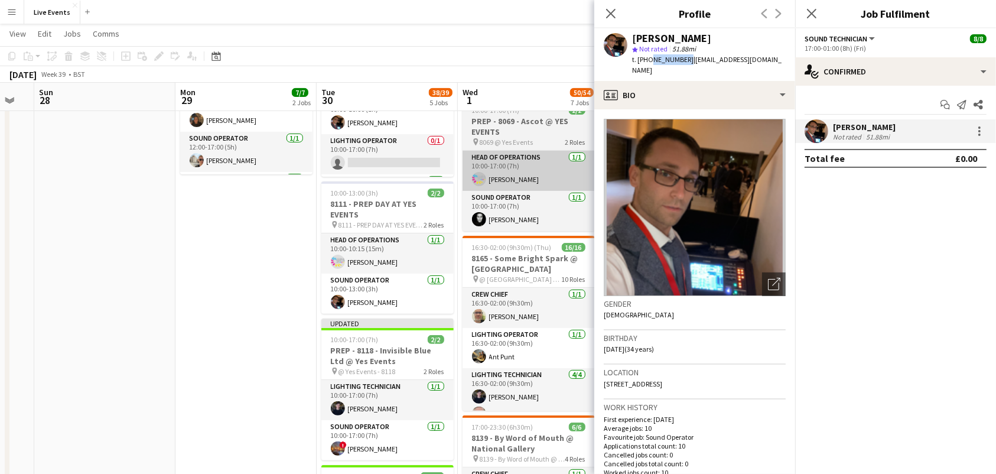
copy span "7896278565"
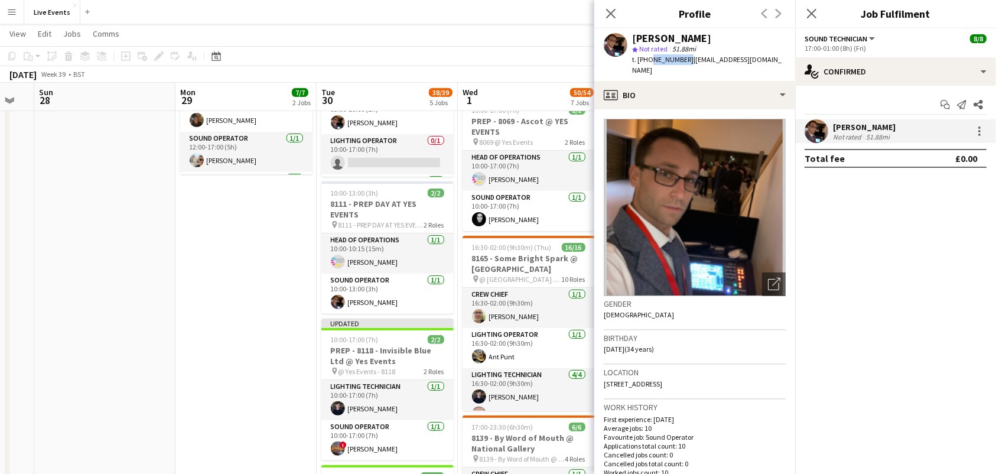
click at [610, 15] on icon at bounding box center [610, 13] width 9 height 9
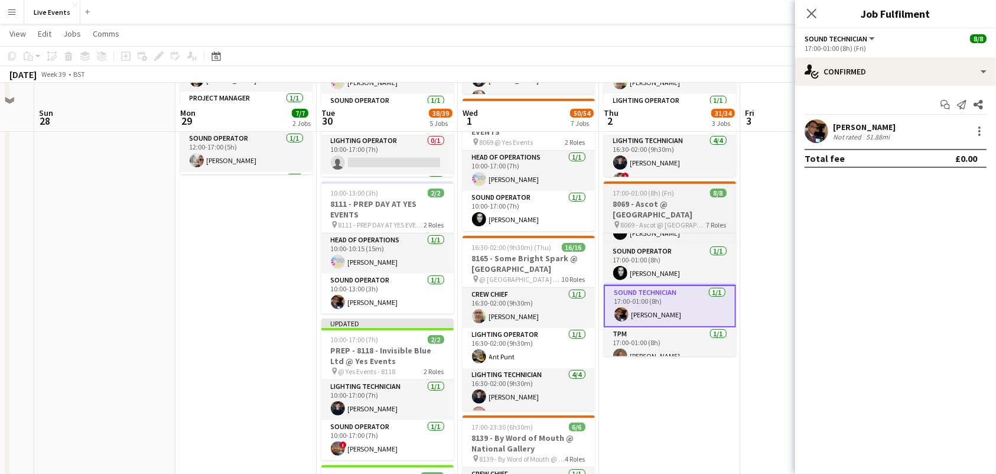
scroll to position [394, 0]
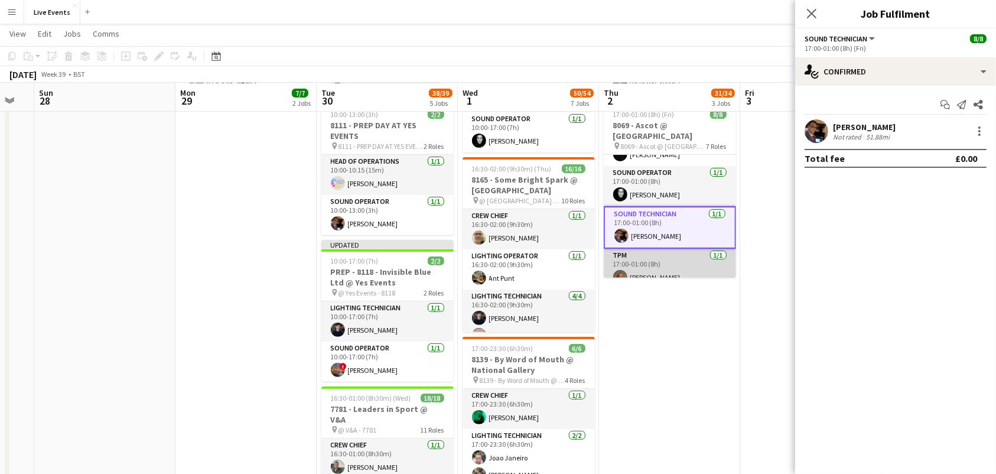
click at [678, 249] on app-card-role "TPM [DATE] 17:00-01:00 (8h) [PERSON_NAME]" at bounding box center [670, 269] width 132 height 40
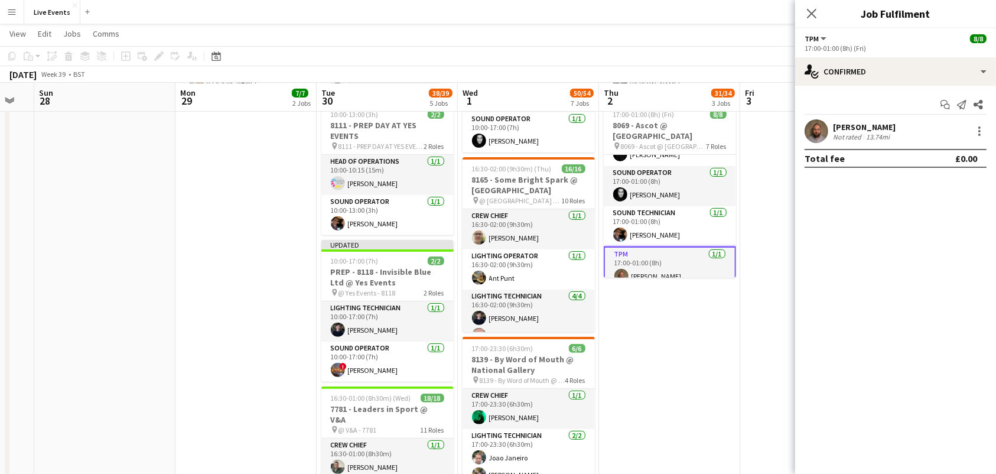
click at [811, 126] on app-user-avatar at bounding box center [817, 131] width 24 height 24
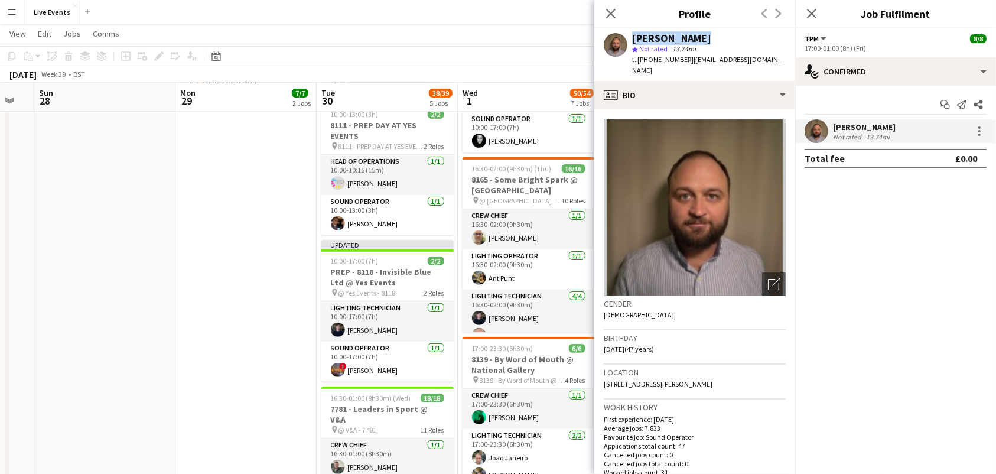
drag, startPoint x: 684, startPoint y: 35, endPoint x: 617, endPoint y: 35, distance: 67.4
click at [617, 35] on div "[PERSON_NAME] star Not rated 13.74mi t. [PHONE_NUMBER] | [EMAIL_ADDRESS][DOMAIN…" at bounding box center [695, 54] width 201 height 53
copy div "[PERSON_NAME]"
drag, startPoint x: 687, startPoint y: 57, endPoint x: 650, endPoint y: 67, distance: 38.4
click at [650, 67] on div "[PERSON_NAME] star Not rated 13.74mi t. [PHONE_NUMBER] | [EMAIL_ADDRESS][DOMAIN…" at bounding box center [695, 54] width 201 height 53
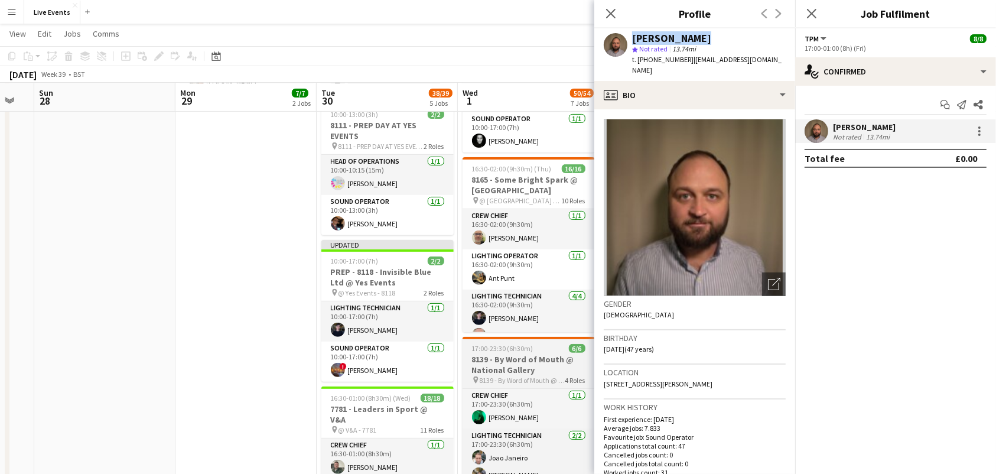
copy span "07854679629"
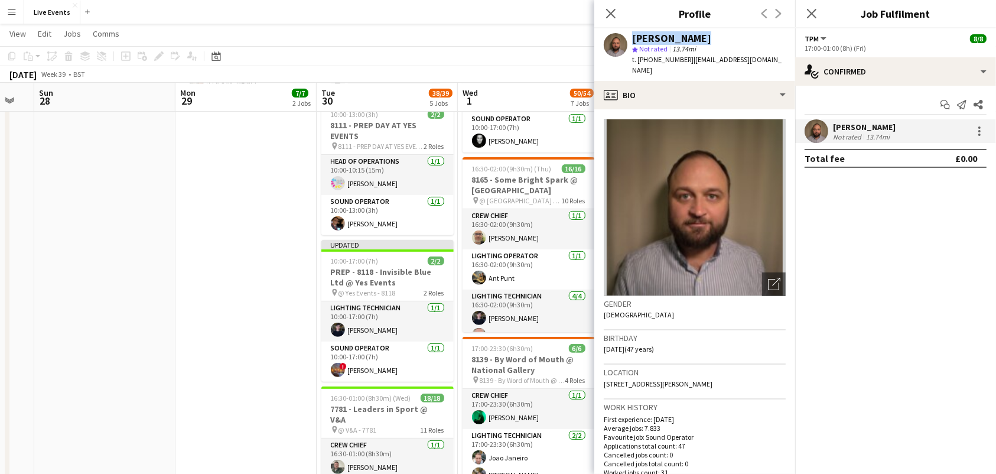
drag, startPoint x: 609, startPoint y: 12, endPoint x: 605, endPoint y: 20, distance: 9.5
click at [609, 12] on icon at bounding box center [610, 13] width 9 height 9
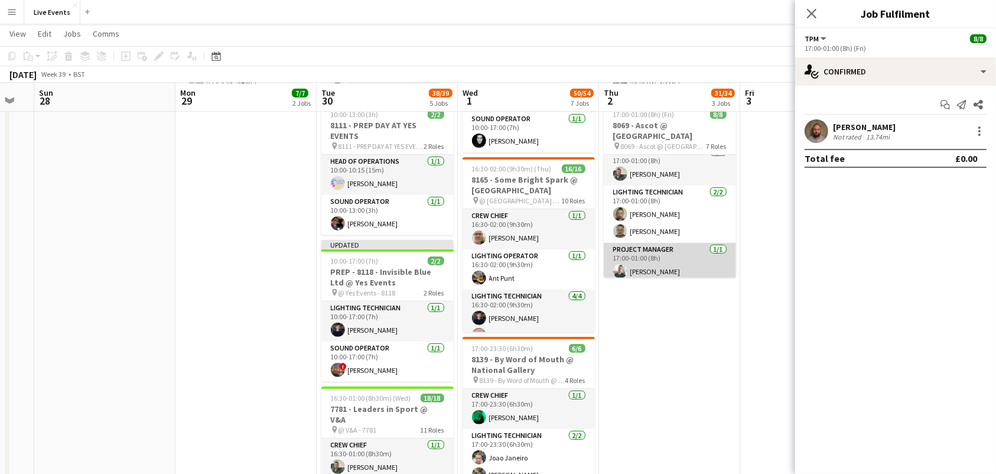
scroll to position [0, 0]
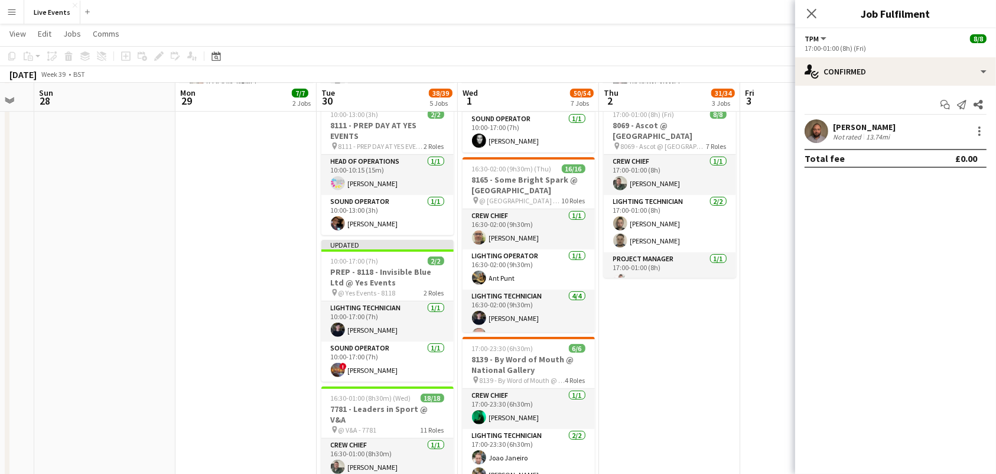
click at [709, 355] on app-date-cell "09:00-02:00 (17h) (Fri) 7/10 8118 - Invisible Blue Ltd @ [PERSON_NAME] Modern 7…" at bounding box center [669, 318] width 141 height 1158
